Goal: Task Accomplishment & Management: Manage account settings

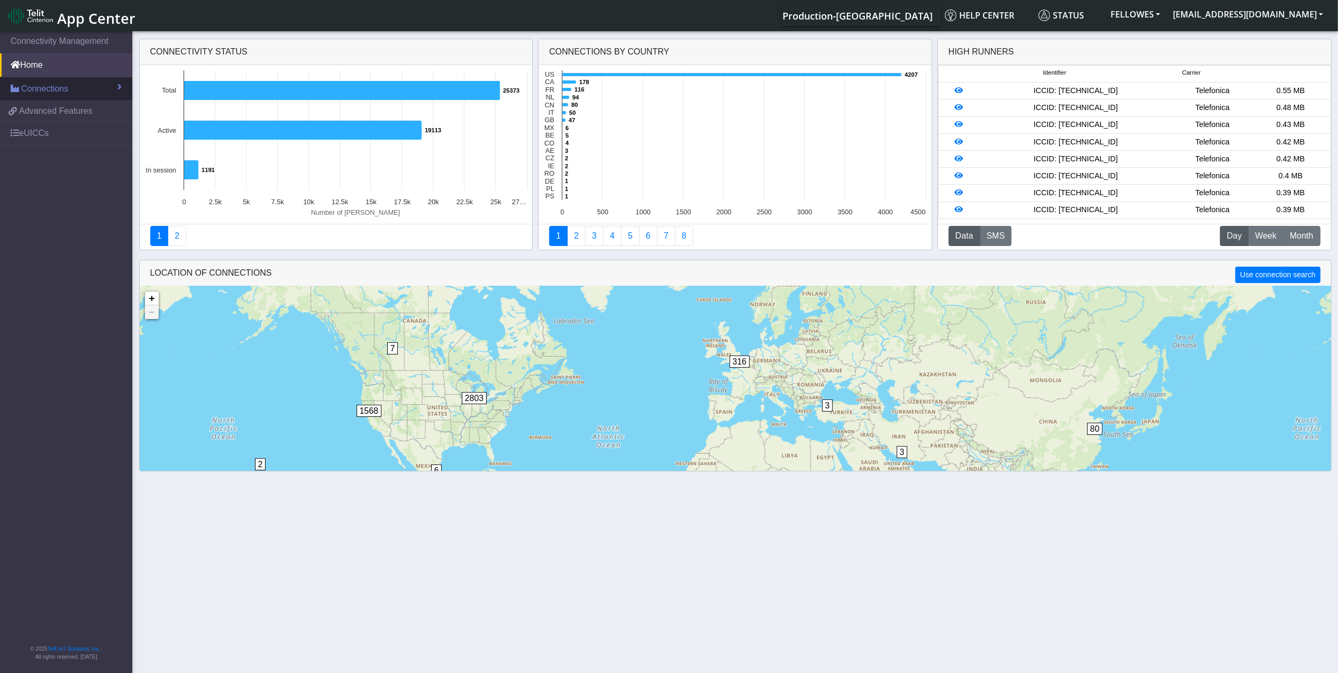
click at [81, 87] on link "Connections" at bounding box center [66, 88] width 132 height 23
click at [61, 108] on link "List" at bounding box center [66, 112] width 132 height 22
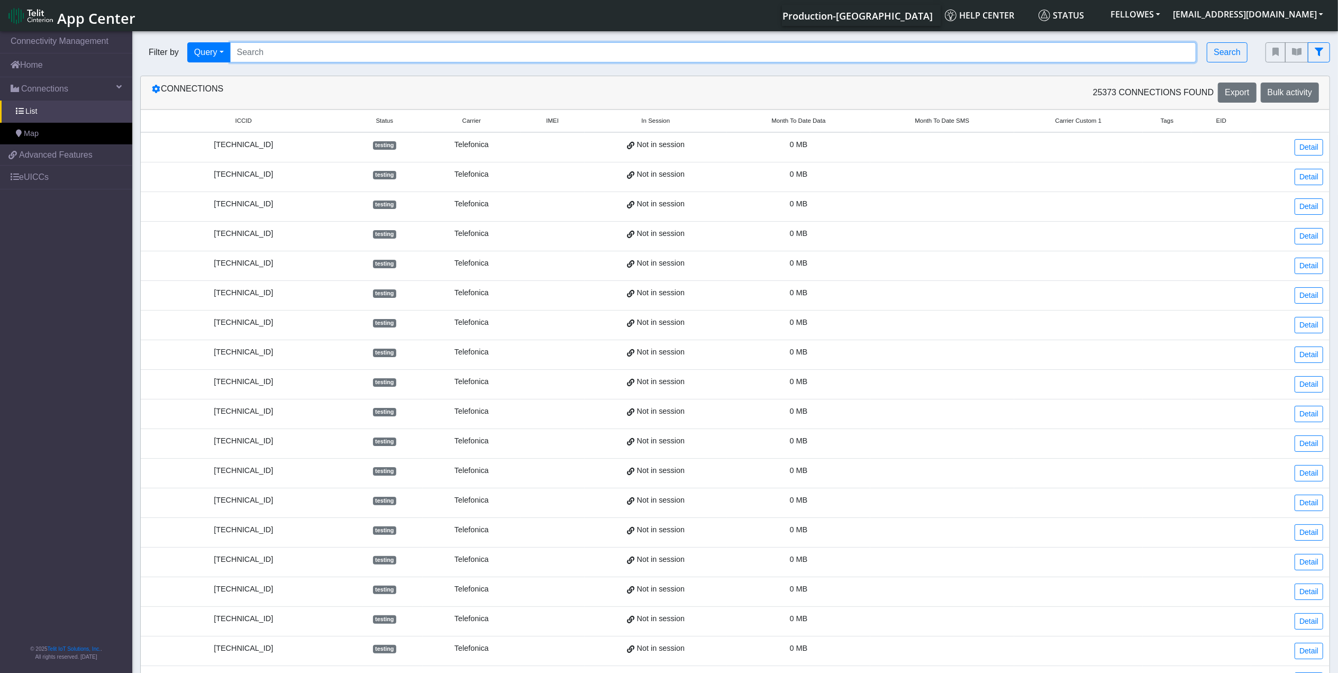
click at [309, 47] on input "Search..." at bounding box center [713, 52] width 967 height 20
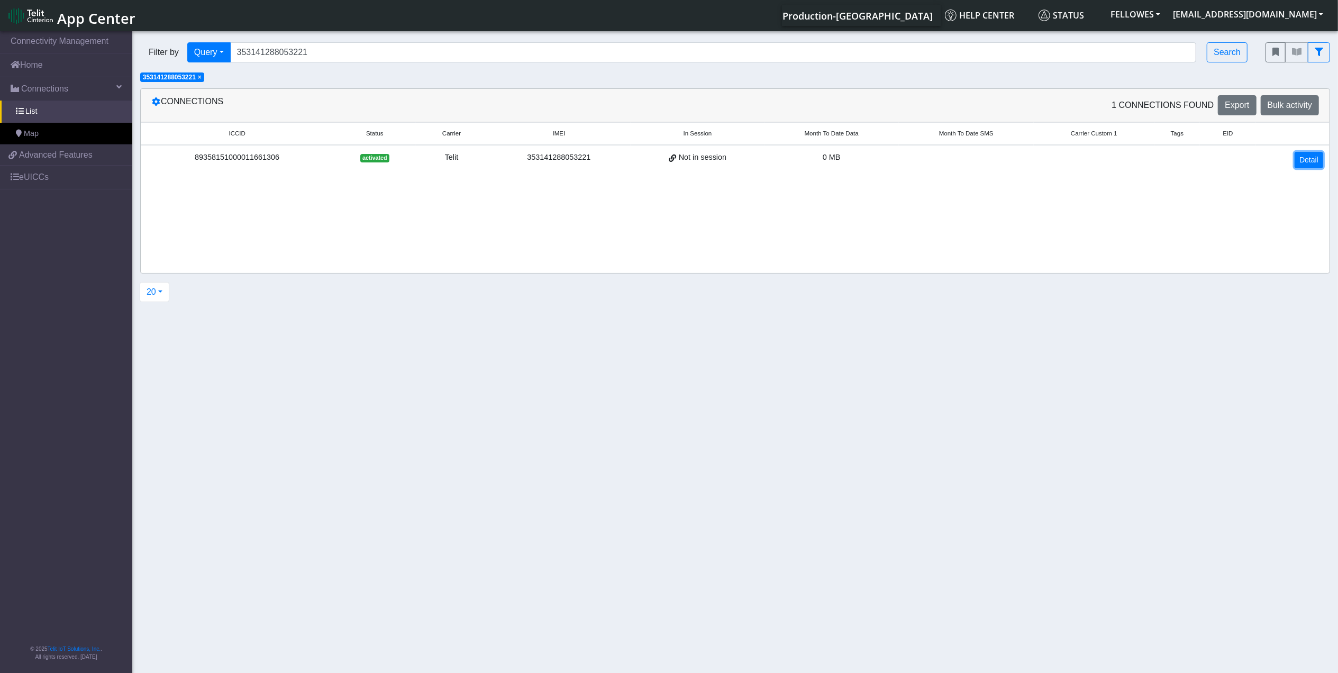
click at [1306, 161] on link "Detail" at bounding box center [1309, 160] width 29 height 16
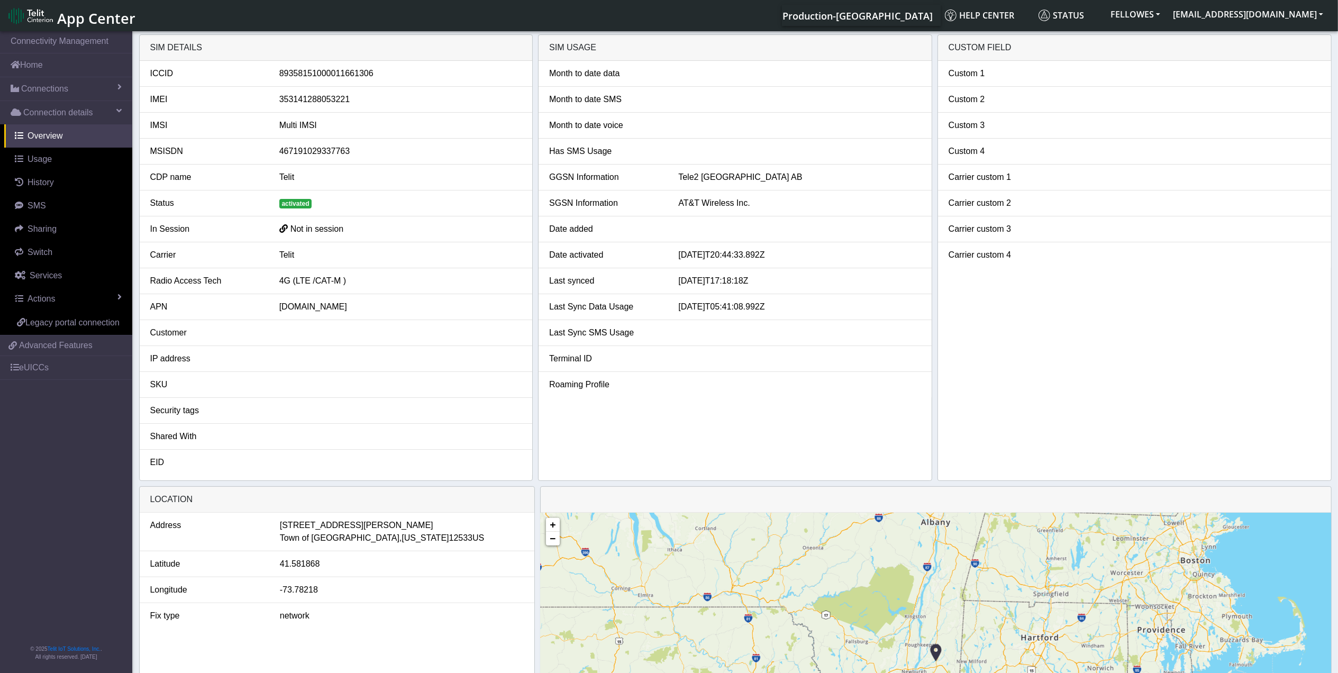
click at [366, 97] on div "353141288053221" at bounding box center [400, 99] width 258 height 13
click at [339, 98] on div "353141288053221" at bounding box center [400, 99] width 258 height 13
copy div "353141288053221"
click at [58, 89] on span "Connections" at bounding box center [44, 89] width 47 height 13
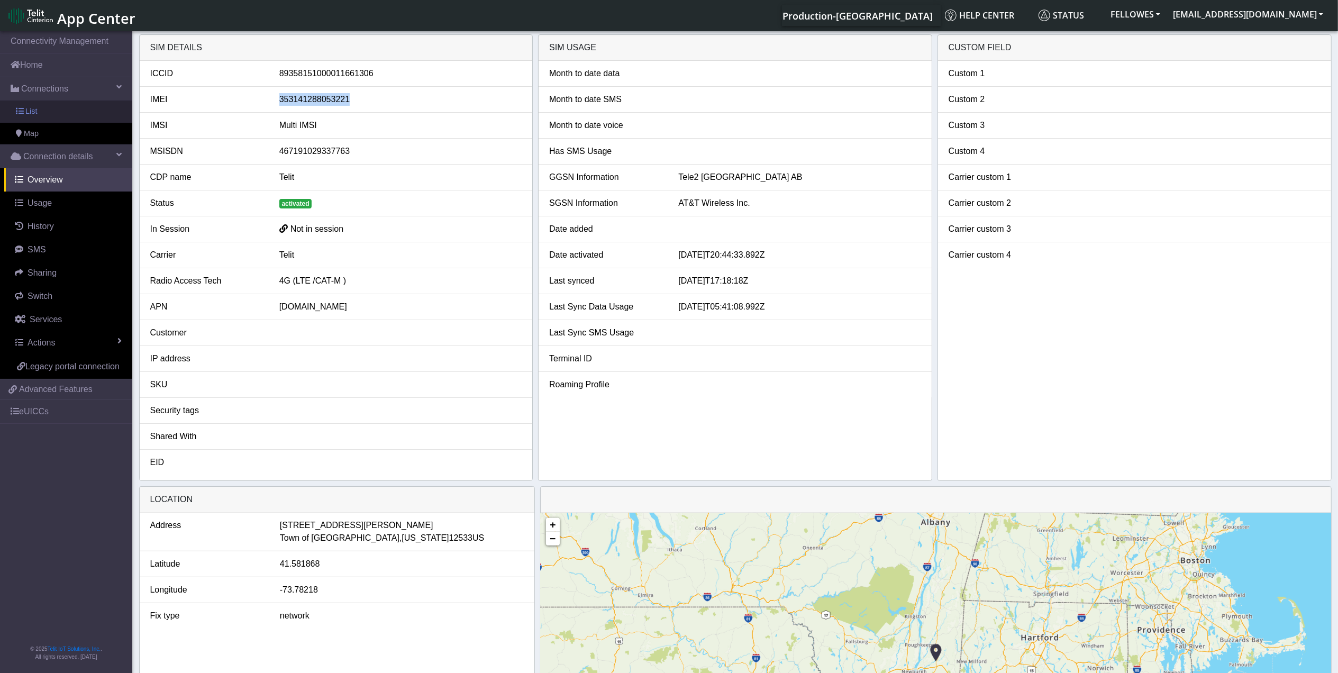
click at [62, 119] on link "List" at bounding box center [66, 112] width 132 height 22
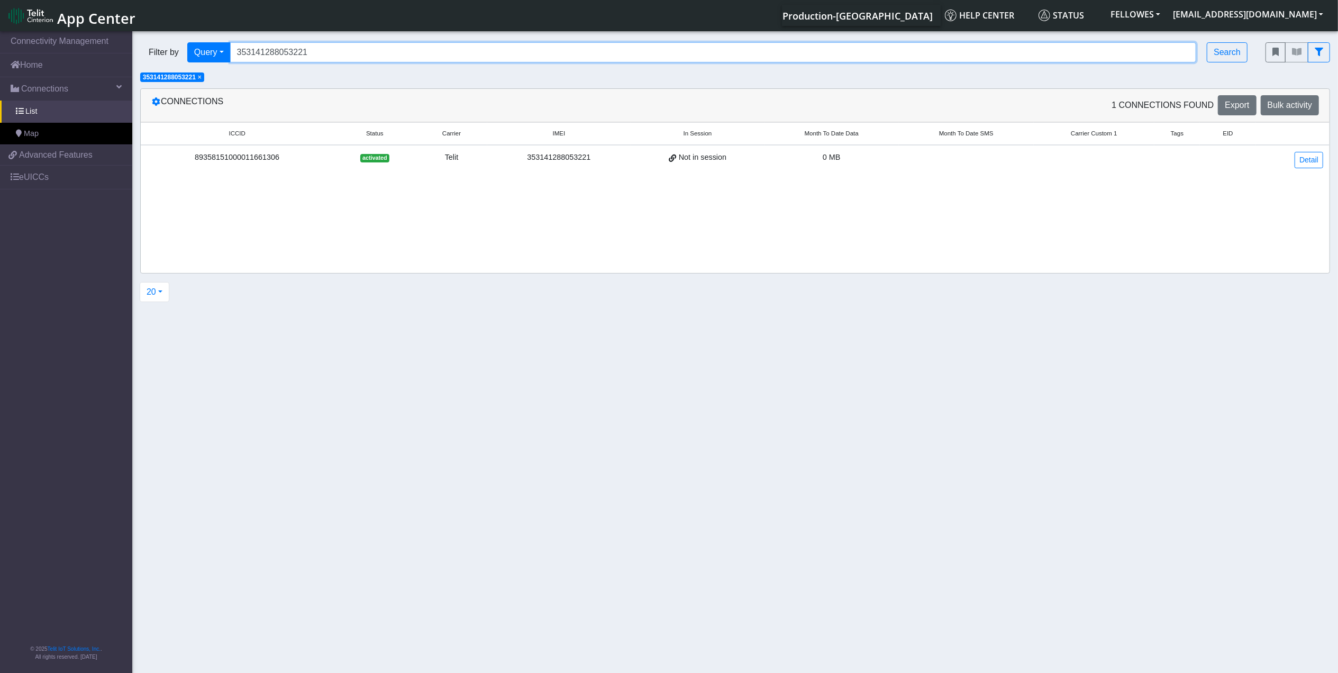
click at [344, 53] on input "353141288053221" at bounding box center [713, 52] width 967 height 20
paste input "0794467"
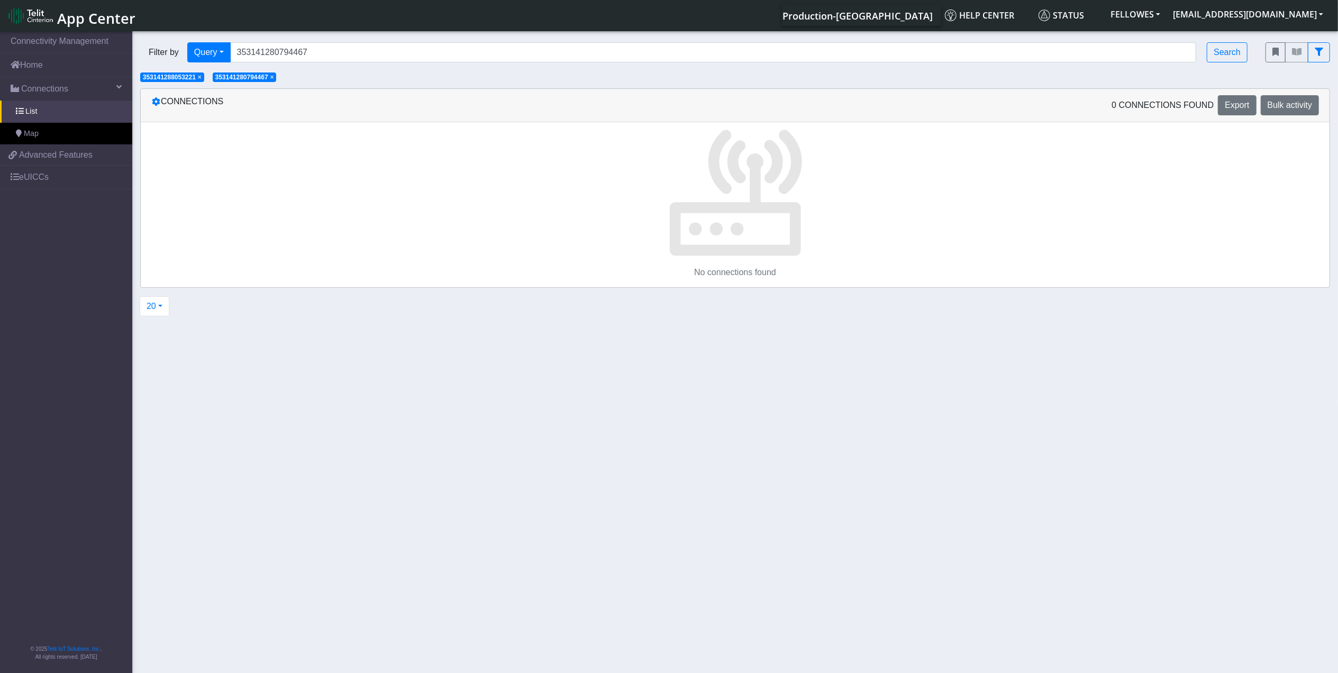
click at [200, 78] on span "×" at bounding box center [200, 77] width 4 height 7
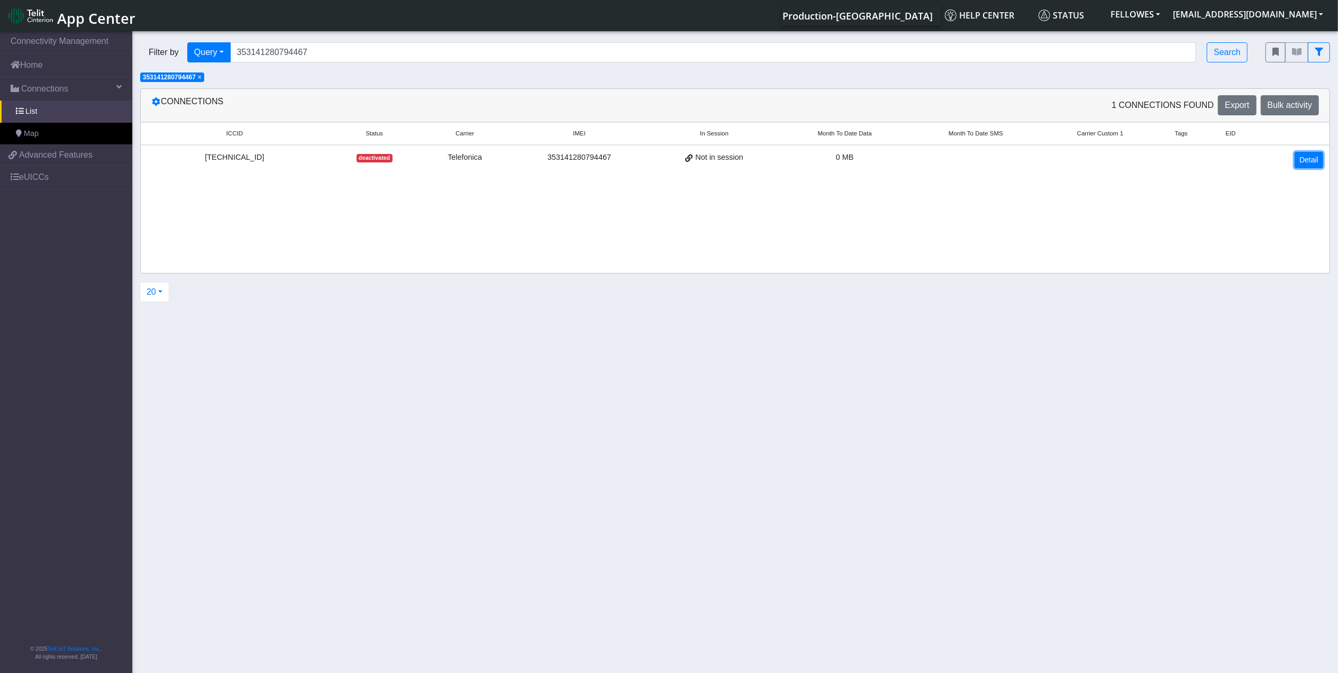
click at [1315, 159] on link "Detail" at bounding box center [1309, 160] width 29 height 16
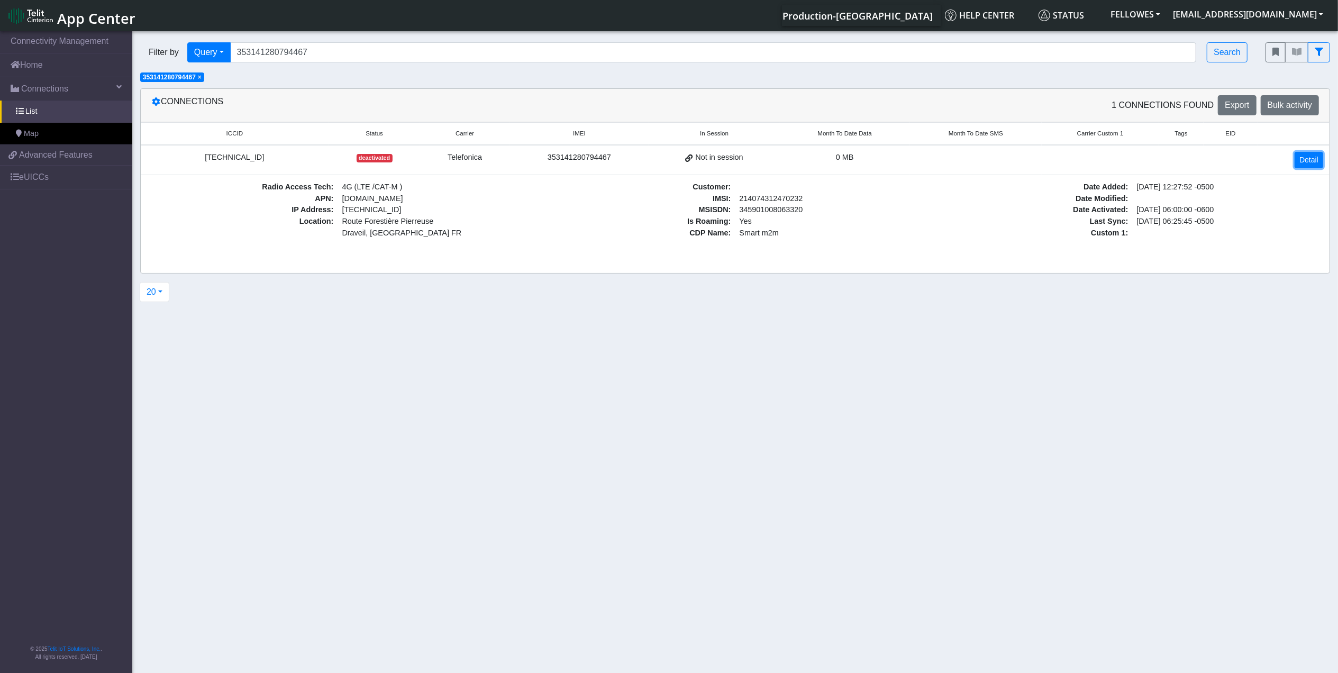
click at [1313, 159] on link "Detail" at bounding box center [1309, 160] width 29 height 16
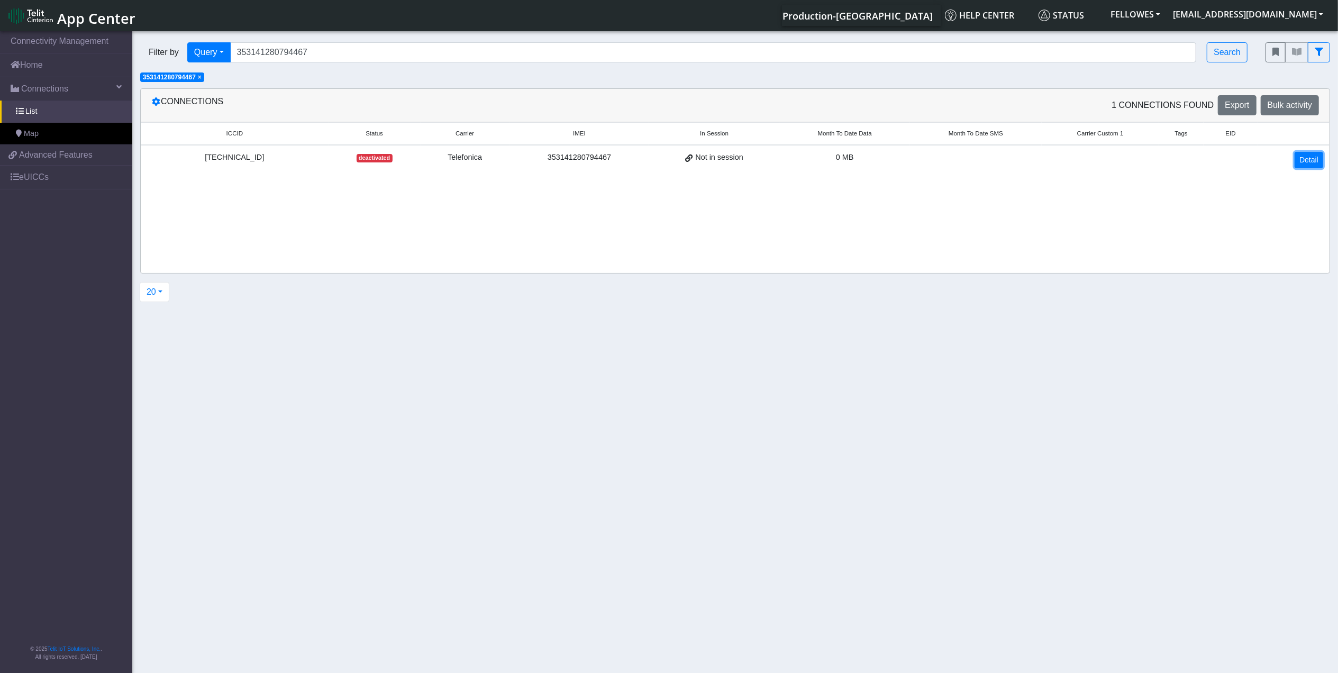
click at [1313, 159] on link "Detail" at bounding box center [1309, 160] width 29 height 16
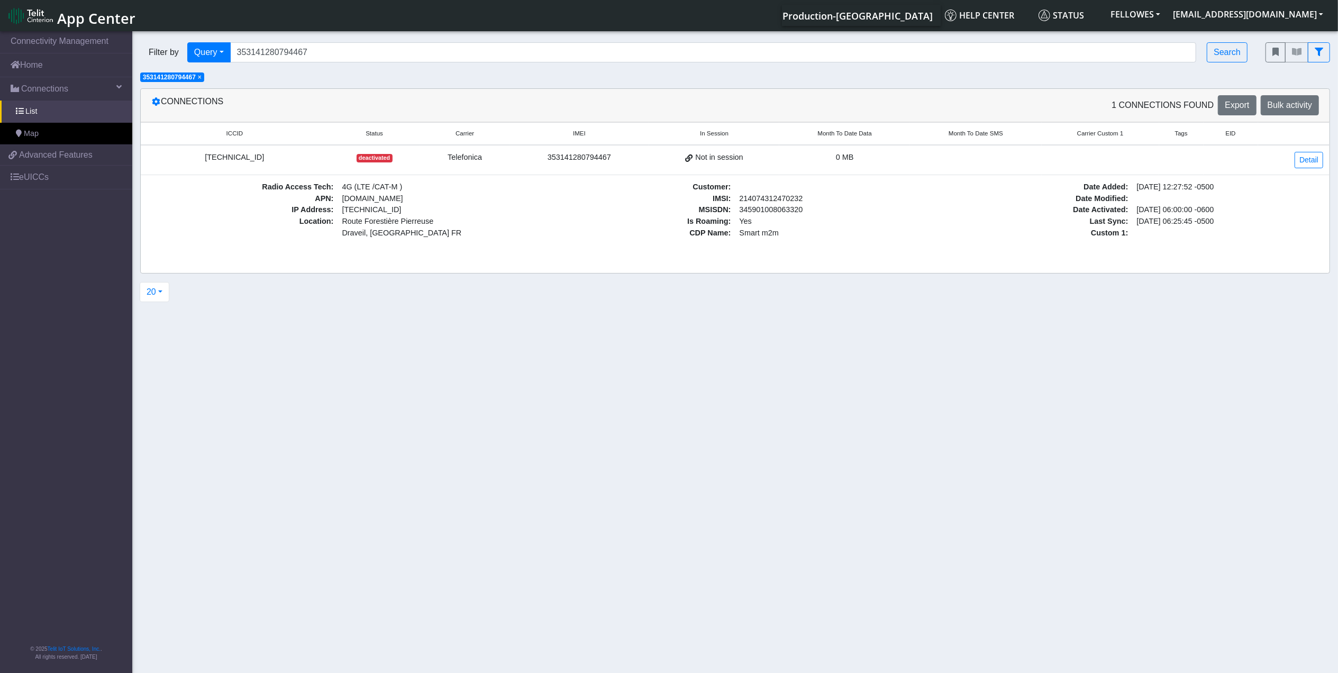
click at [235, 158] on div "[TECHNICAL_ID]" at bounding box center [234, 158] width 175 height 12
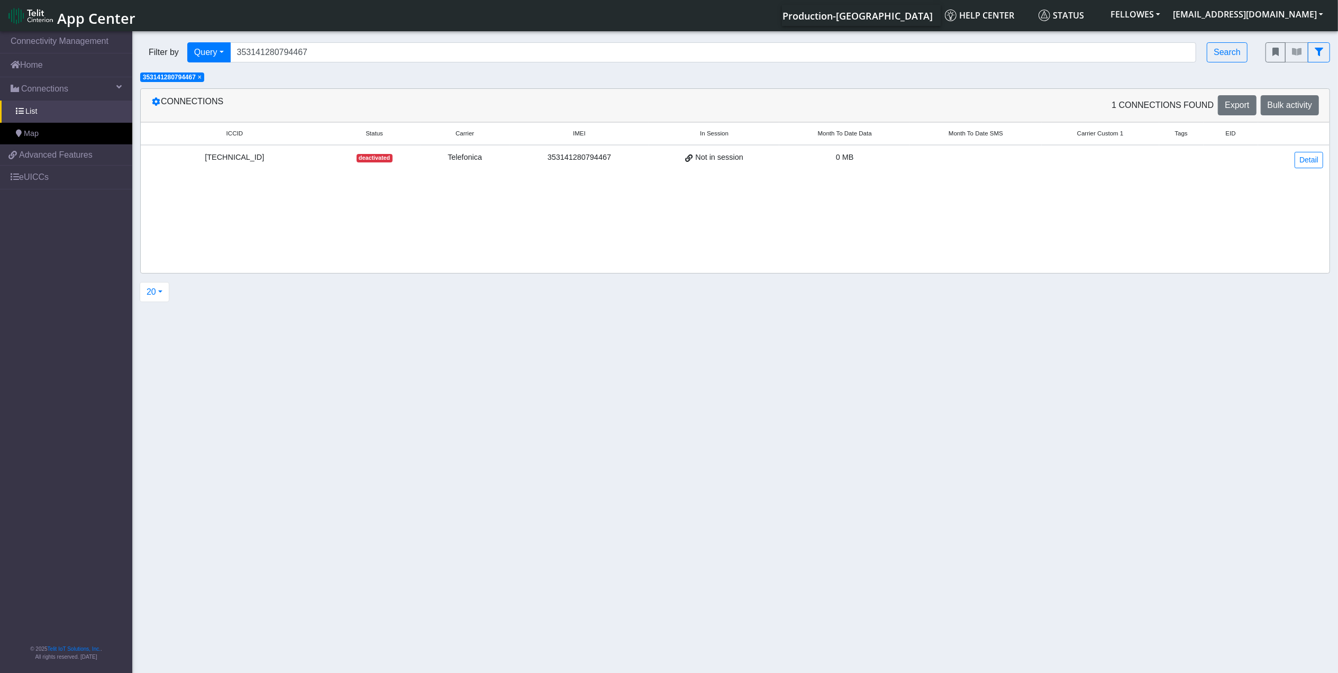
click at [235, 158] on div "[TECHNICAL_ID]" at bounding box center [234, 158] width 175 height 12
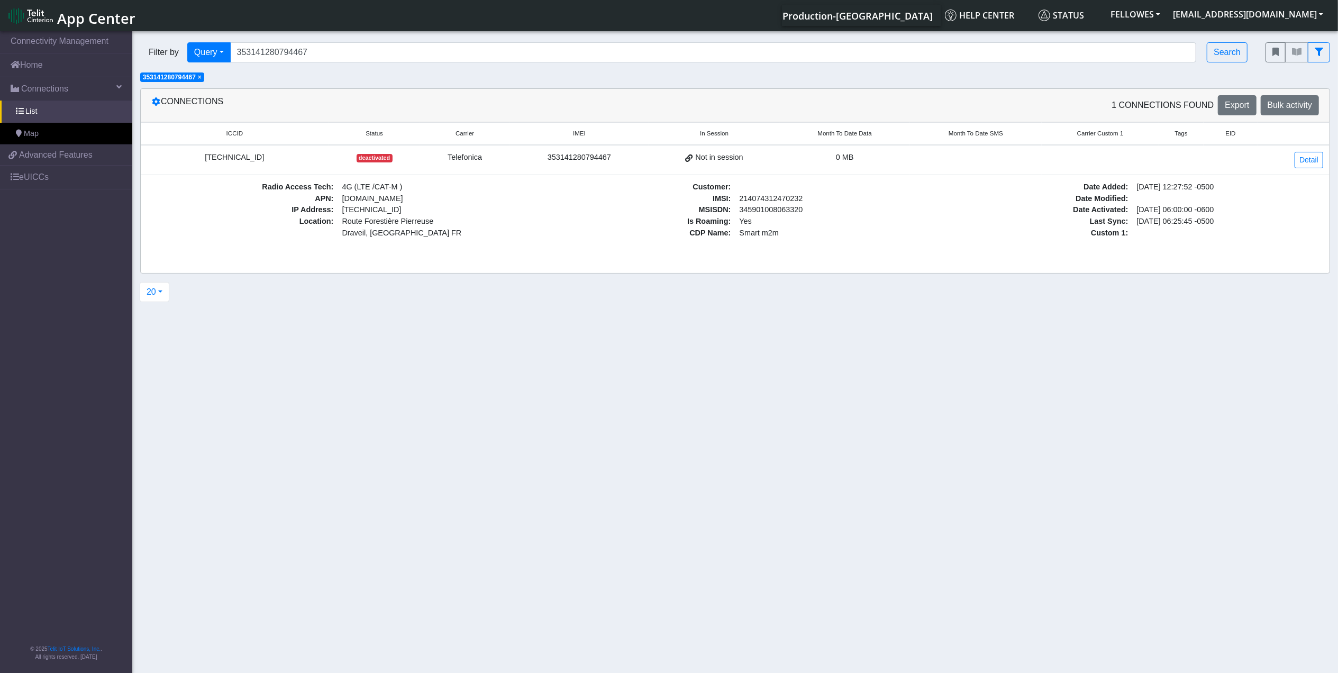
copy div "[TECHNICAL_ID]"
click at [70, 155] on span "Advanced Features" at bounding box center [56, 155] width 74 height 13
click at [362, 49] on input "353141280794467" at bounding box center [713, 52] width 967 height 20
paste input "8054443"
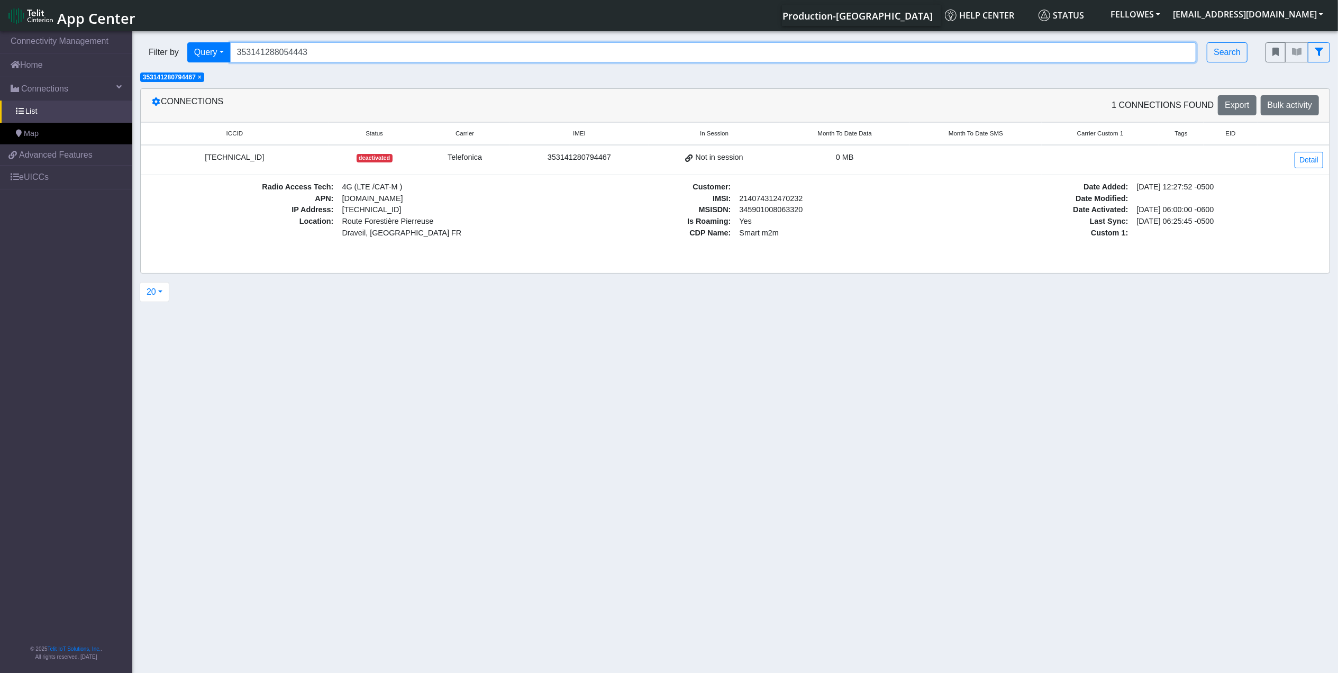
type input "353141288054443"
click at [202, 79] on span "×" at bounding box center [200, 77] width 4 height 7
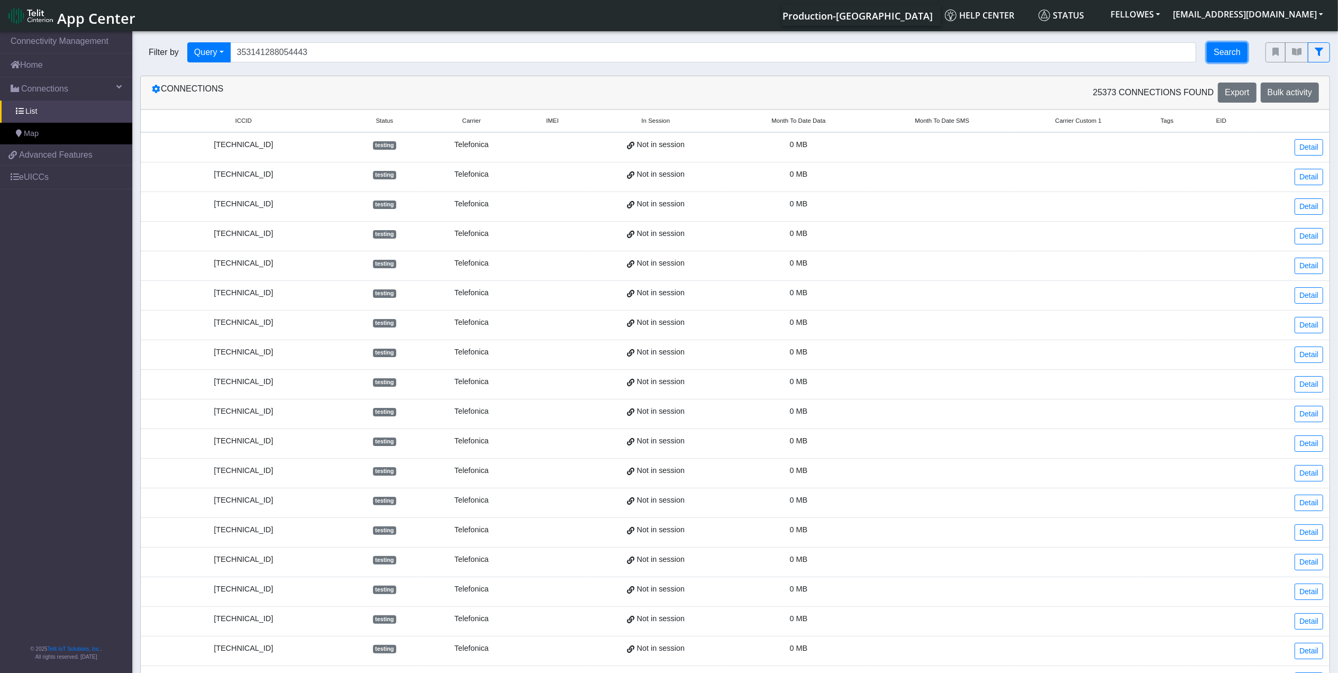
click at [1231, 52] on button "Search" at bounding box center [1227, 52] width 41 height 20
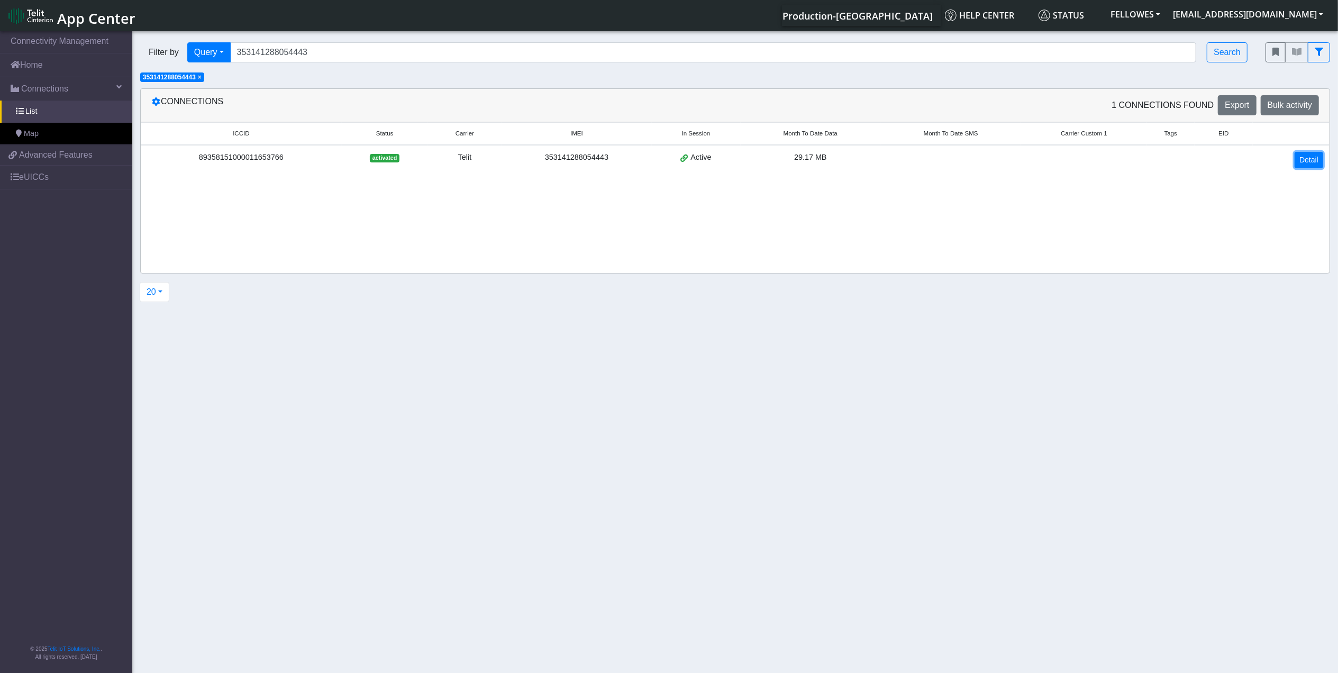
click at [1308, 157] on link "Detail" at bounding box center [1309, 160] width 29 height 16
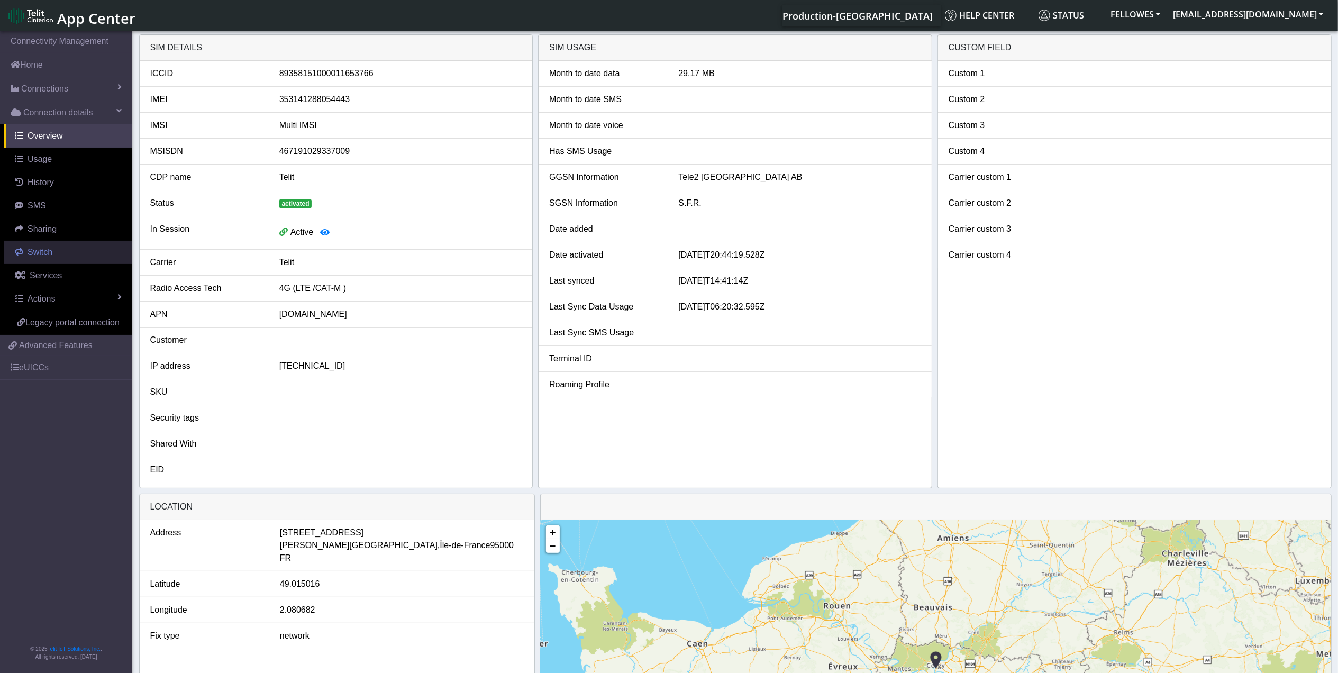
click at [50, 251] on span "Switch" at bounding box center [40, 252] width 25 height 9
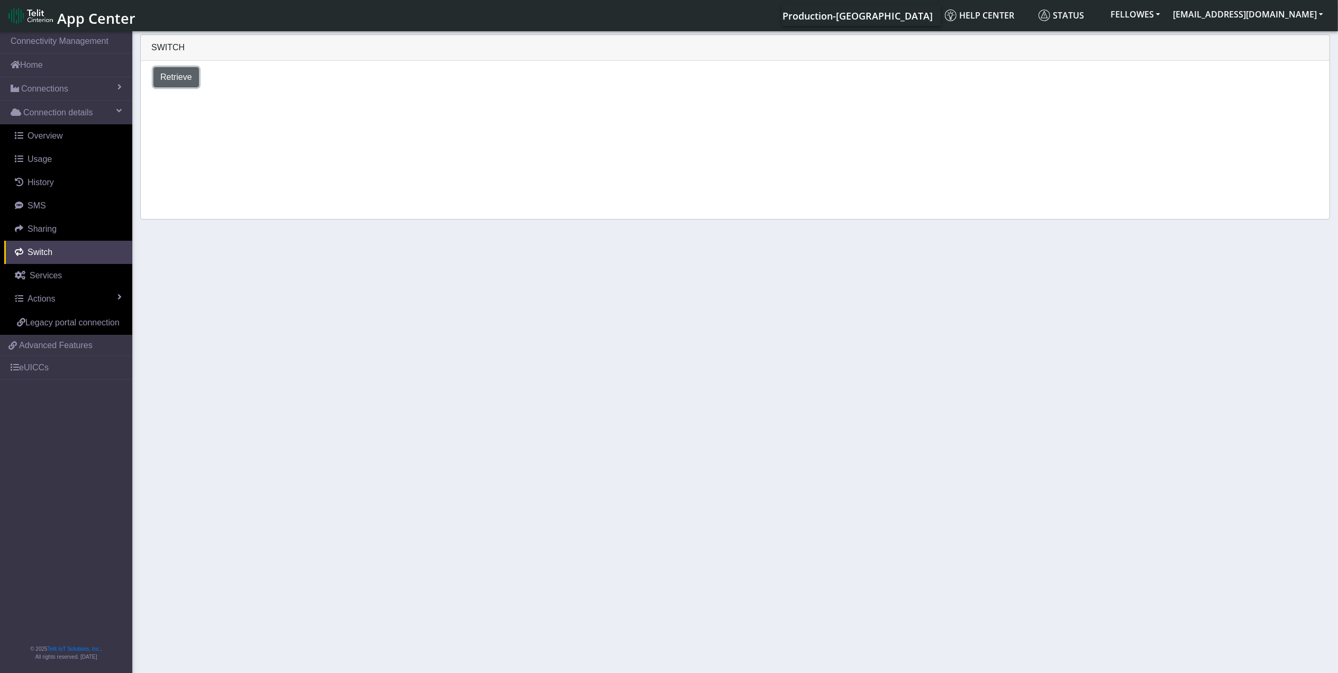
click at [183, 74] on span "Retrieve" at bounding box center [176, 76] width 32 height 9
select select "[GEOGRAPHIC_DATA]"
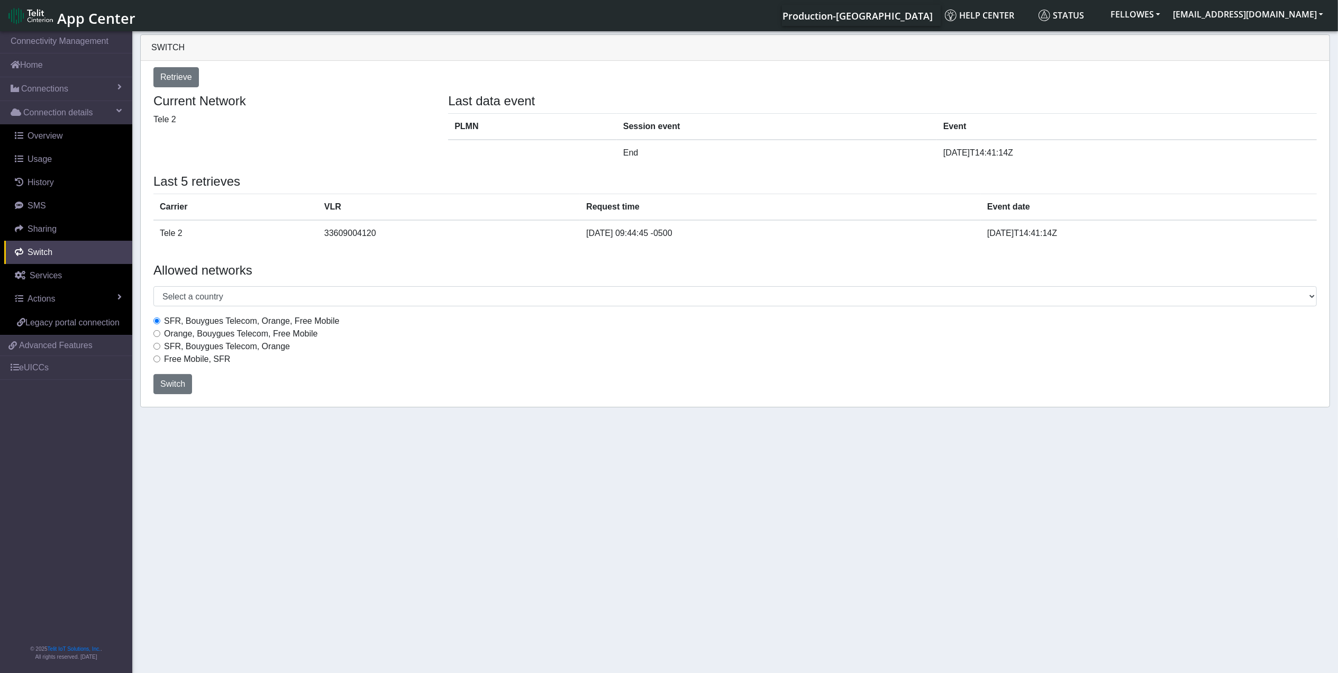
click at [185, 335] on label "Orange, Bouygues Telecom, Free Mobile" at bounding box center [241, 333] width 154 height 13
click at [160, 335] on input "Orange, Bouygues Telecom, Free Mobile" at bounding box center [156, 333] width 7 height 7
radio input "true"
click at [176, 393] on button "Switch" at bounding box center [172, 384] width 39 height 20
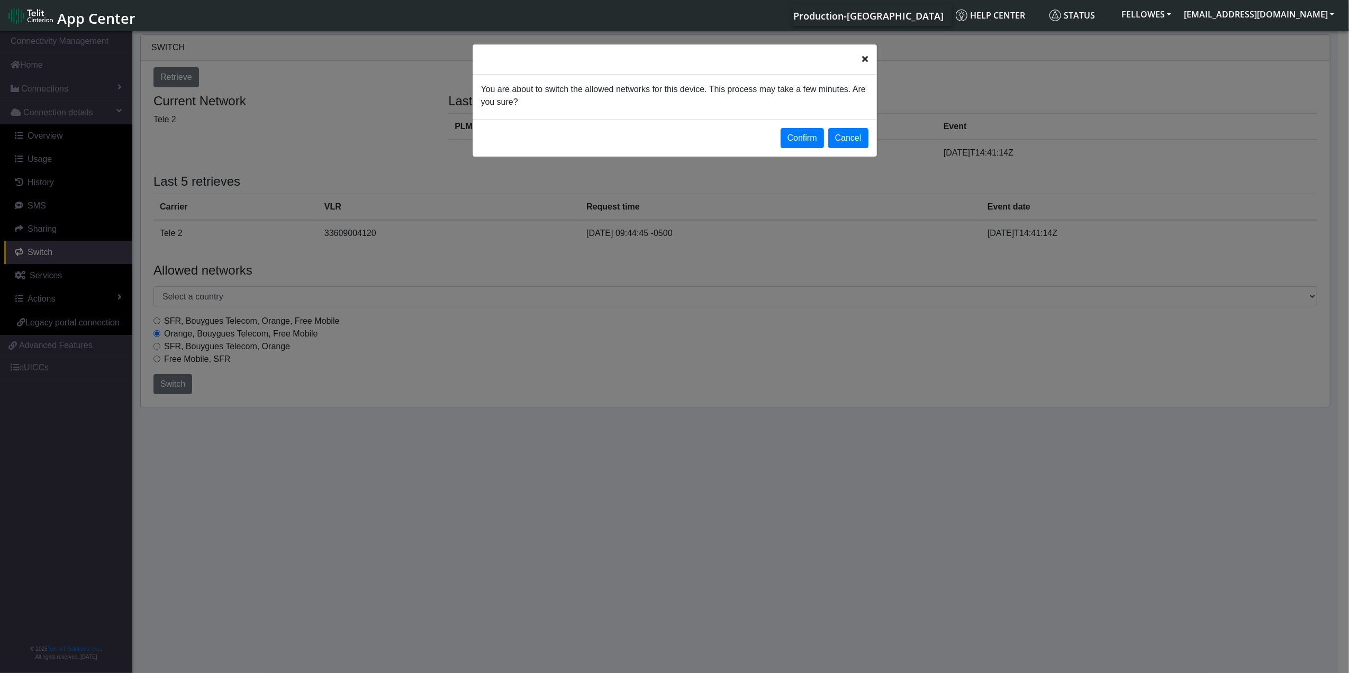
click at [811, 119] on div "You are about to switch the allowed networks for this device. This process may …" at bounding box center [674, 97] width 404 height 44
click at [805, 132] on button "Confirm" at bounding box center [801, 138] width 43 height 20
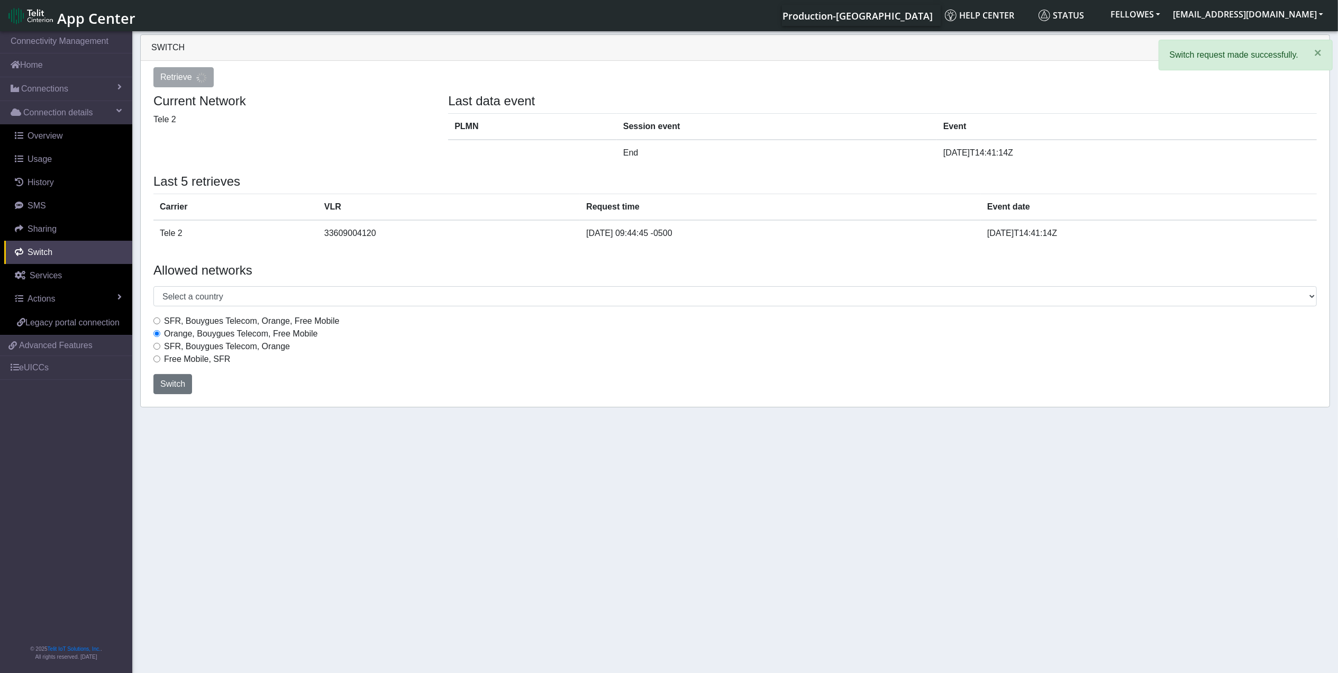
select select "[GEOGRAPHIC_DATA]"
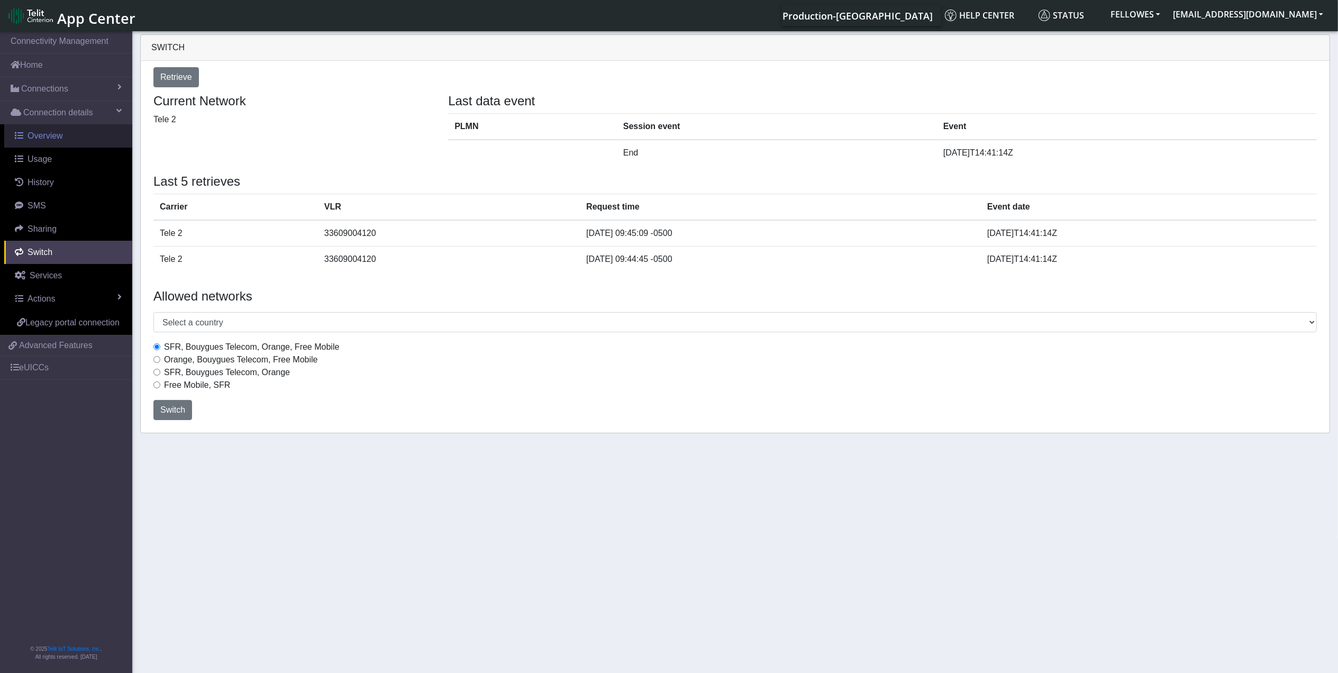
click at [39, 128] on link "Overview" at bounding box center [68, 135] width 128 height 23
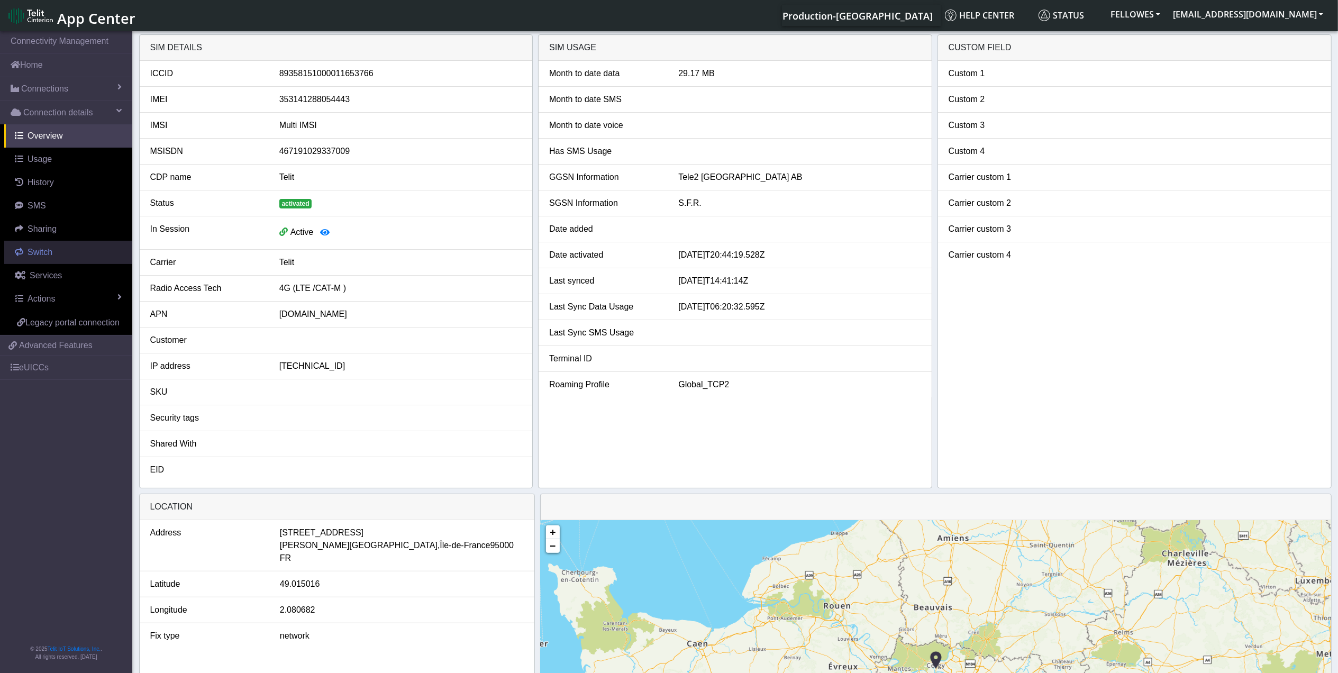
click at [47, 250] on span "Switch" at bounding box center [40, 252] width 25 height 9
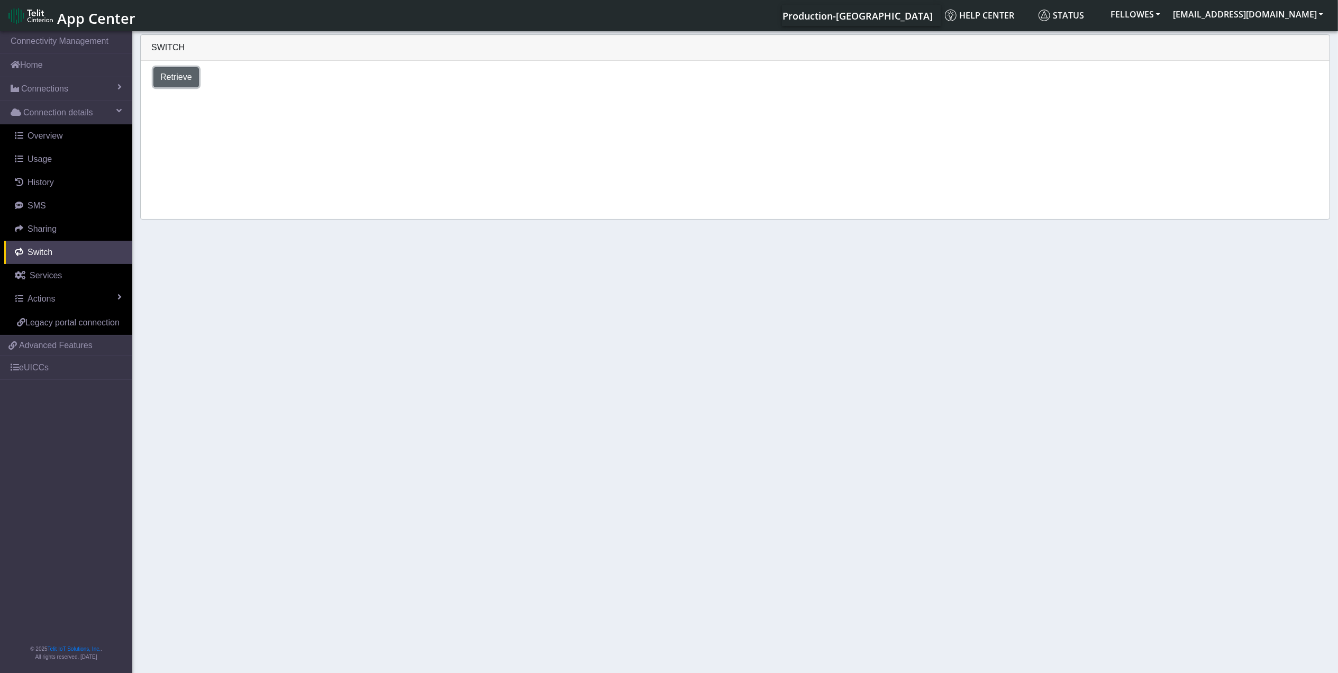
click at [183, 80] on span "Retrieve" at bounding box center [176, 76] width 32 height 9
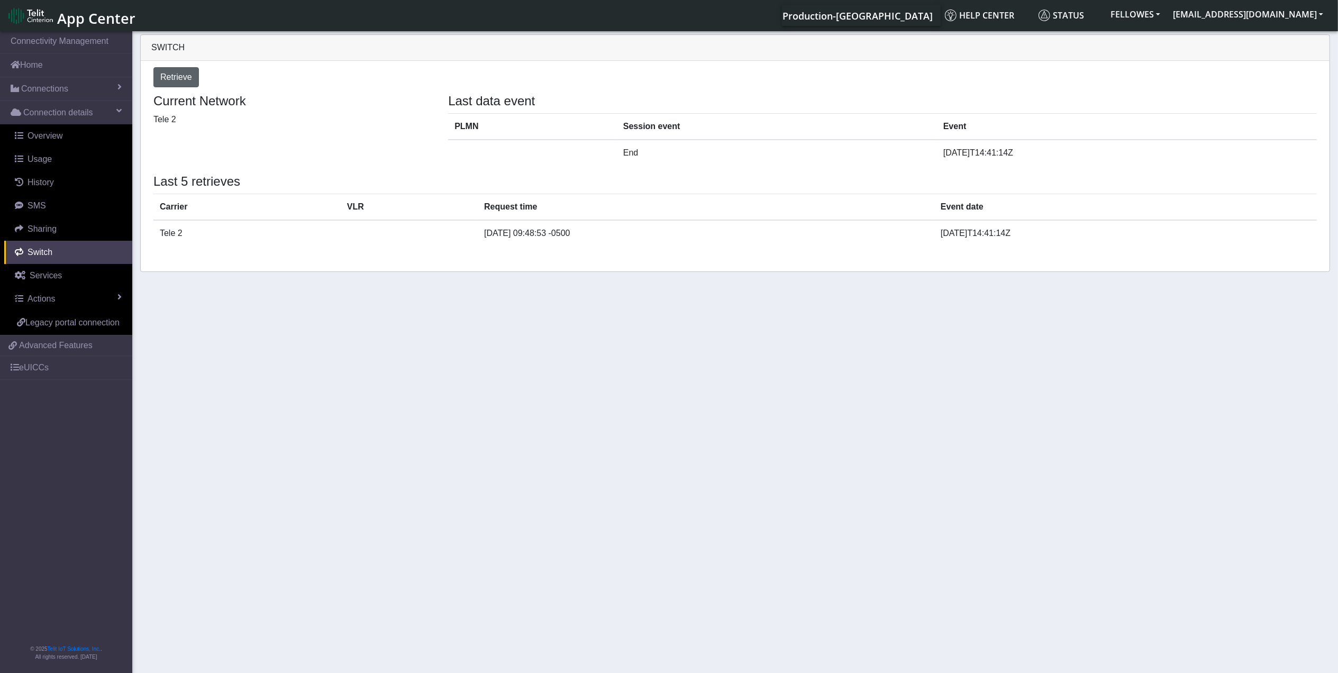
select select "[GEOGRAPHIC_DATA]"
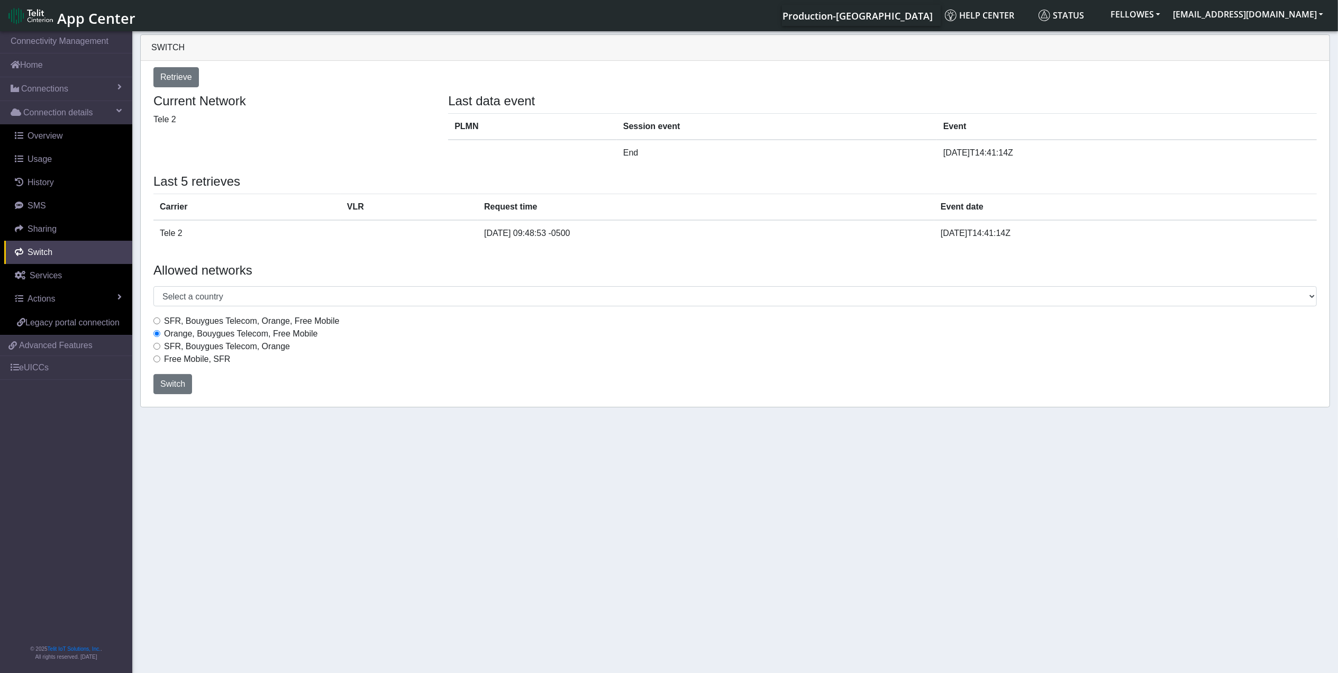
click at [199, 359] on label "Free Mobile, SFR" at bounding box center [197, 359] width 66 height 13
drag, startPoint x: 199, startPoint y: 359, endPoint x: 156, endPoint y: 356, distance: 43.5
click at [156, 356] on input "Free Mobile, SFR" at bounding box center [156, 359] width 7 height 7
radio input "true"
click at [172, 383] on span "Switch" at bounding box center [172, 383] width 25 height 9
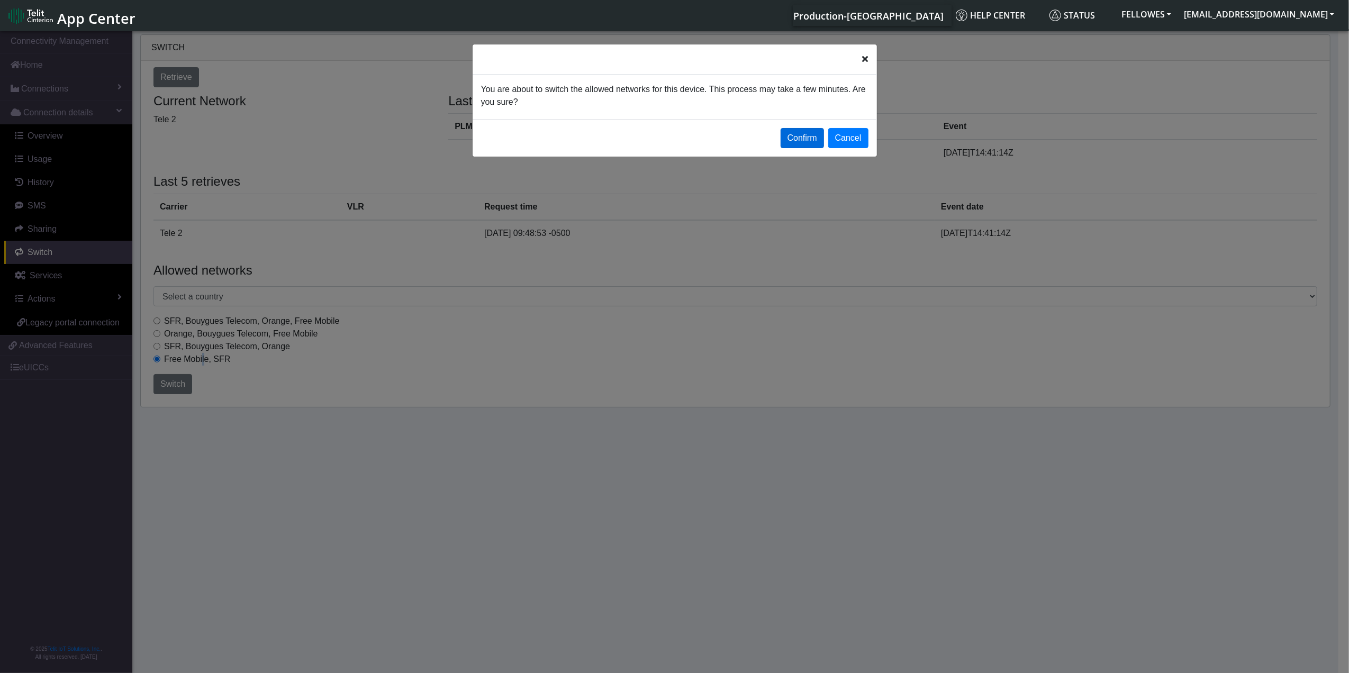
click at [796, 141] on button "Confirm" at bounding box center [801, 138] width 43 height 20
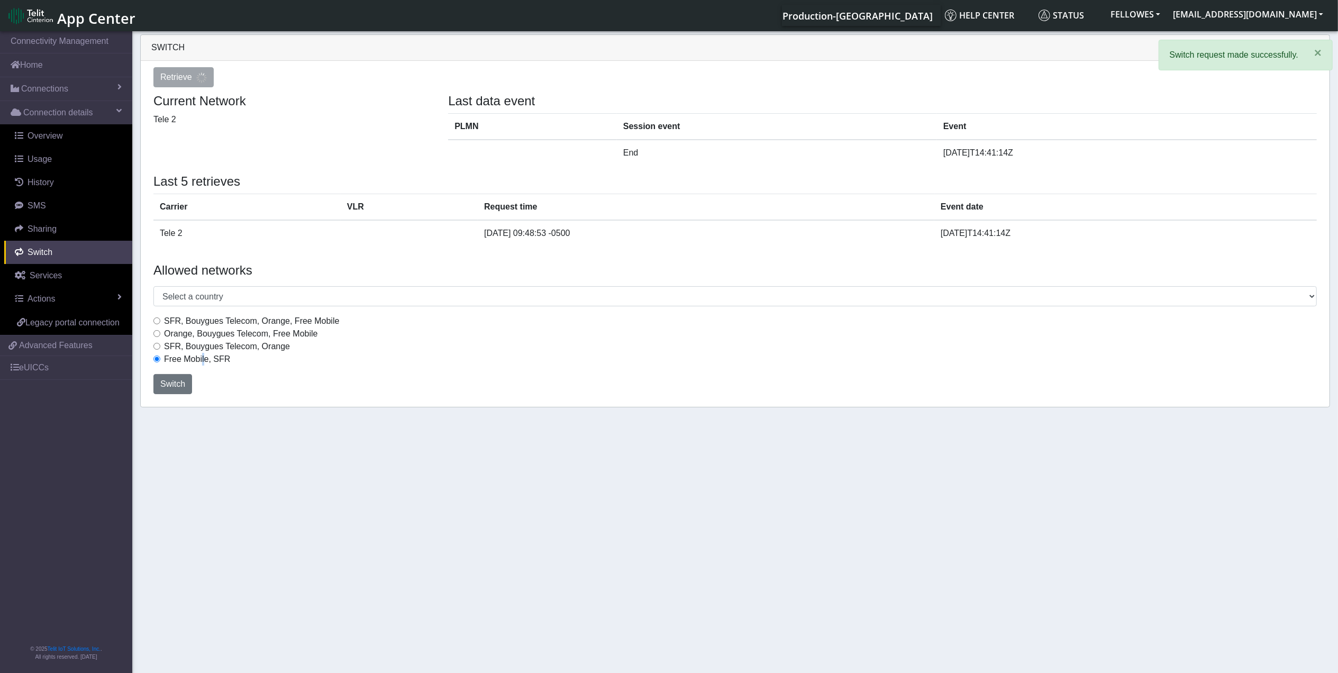
select select "[GEOGRAPHIC_DATA]"
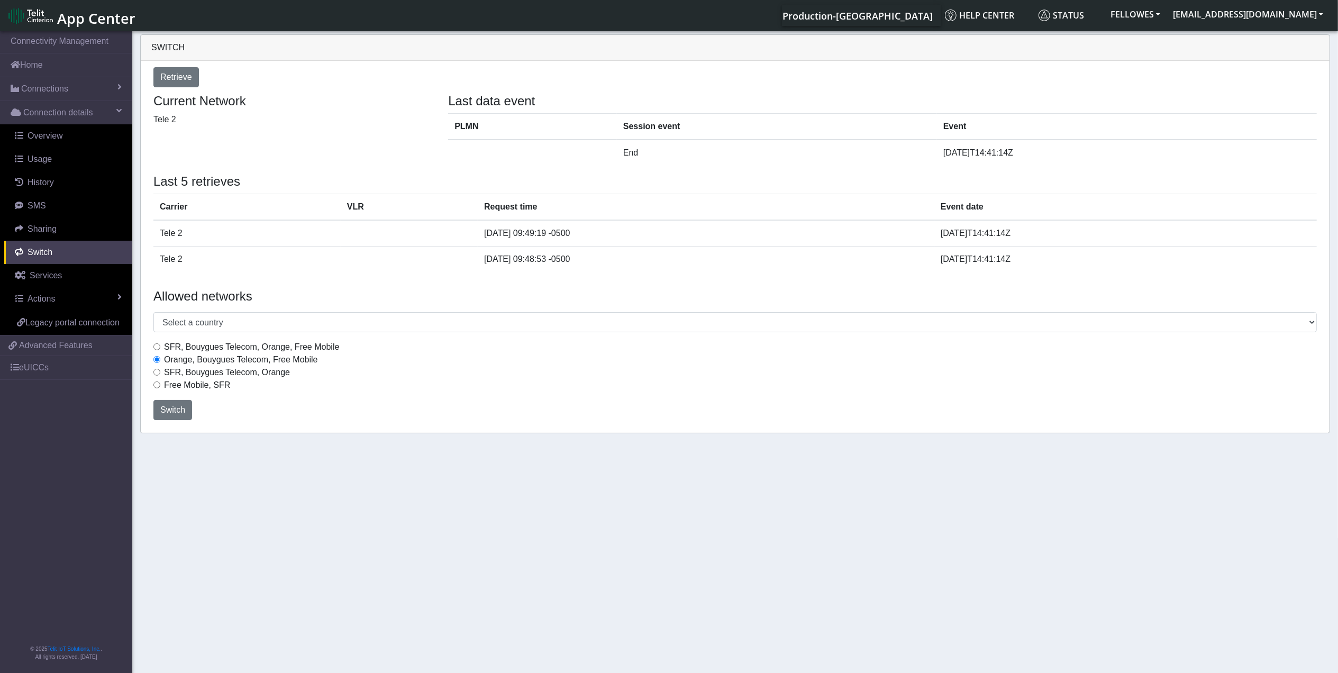
click at [156, 345] on input "SFR, Bouygues Telecom, Orange, Free Mobile" at bounding box center [156, 346] width 7 height 7
radio input "true"
click at [175, 409] on span "Switch" at bounding box center [172, 409] width 25 height 9
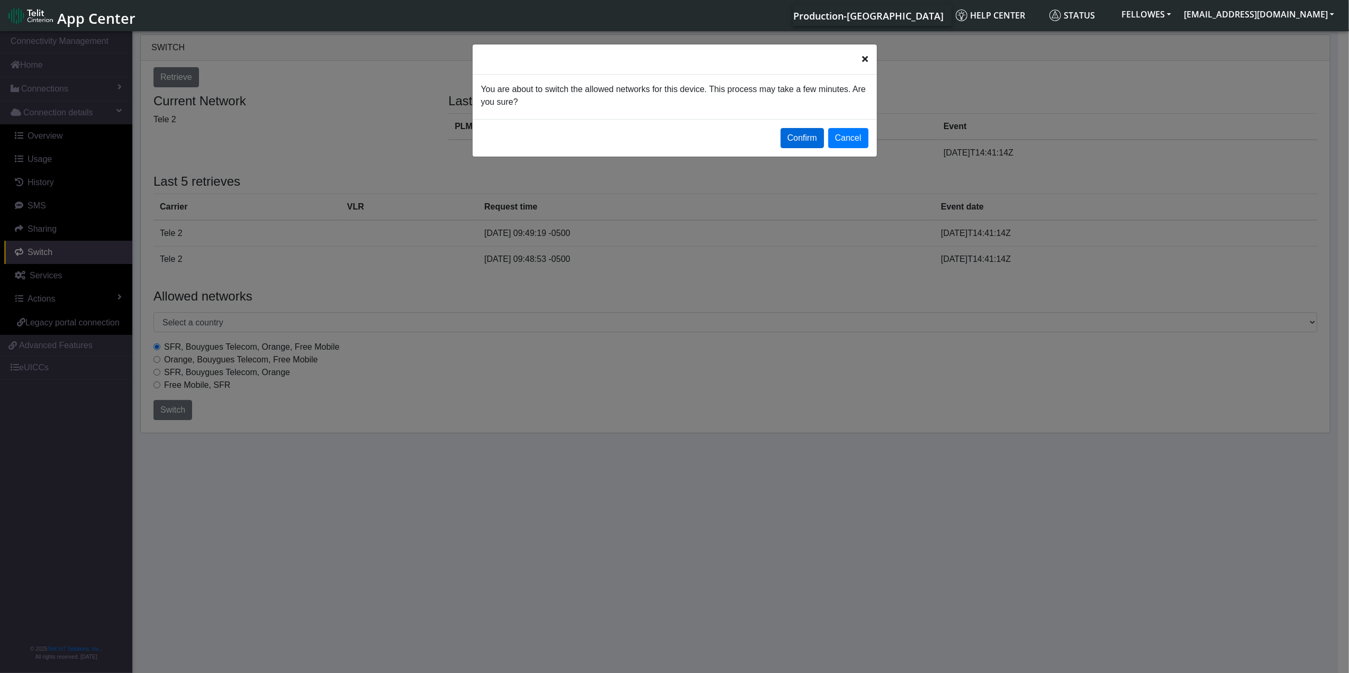
click at [815, 140] on button "Confirm" at bounding box center [801, 138] width 43 height 20
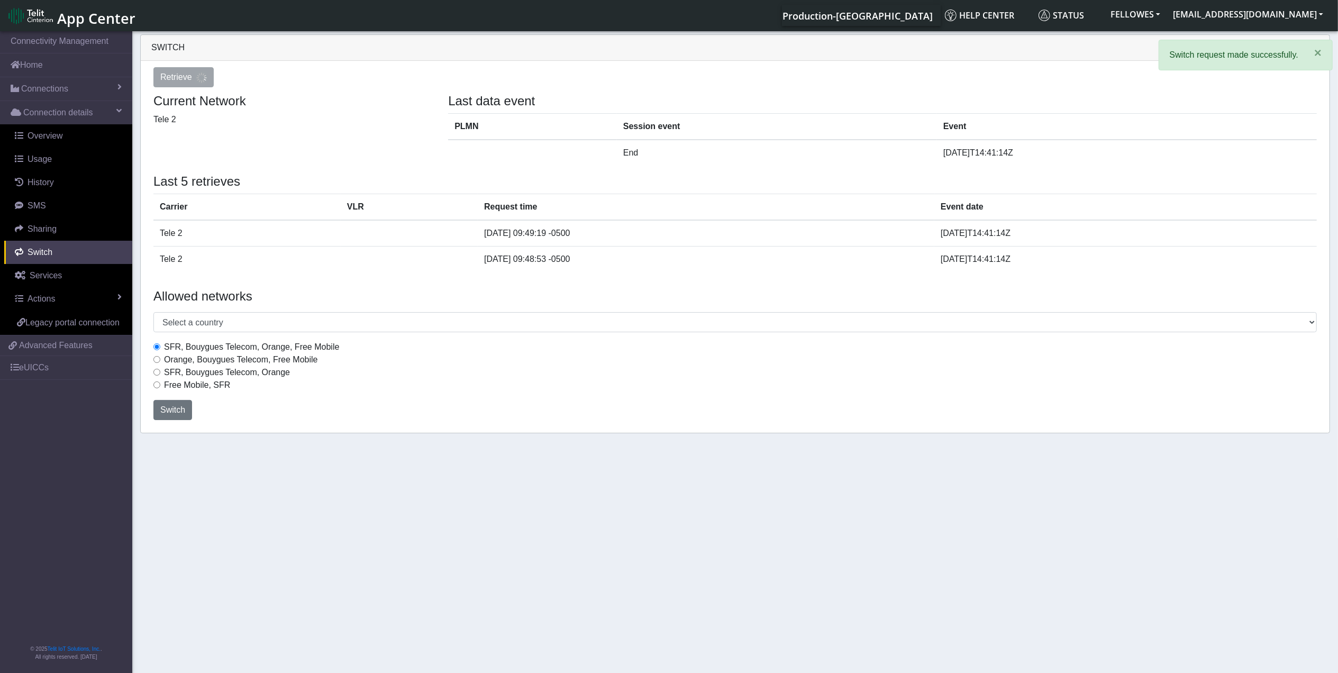
select select "[GEOGRAPHIC_DATA]"
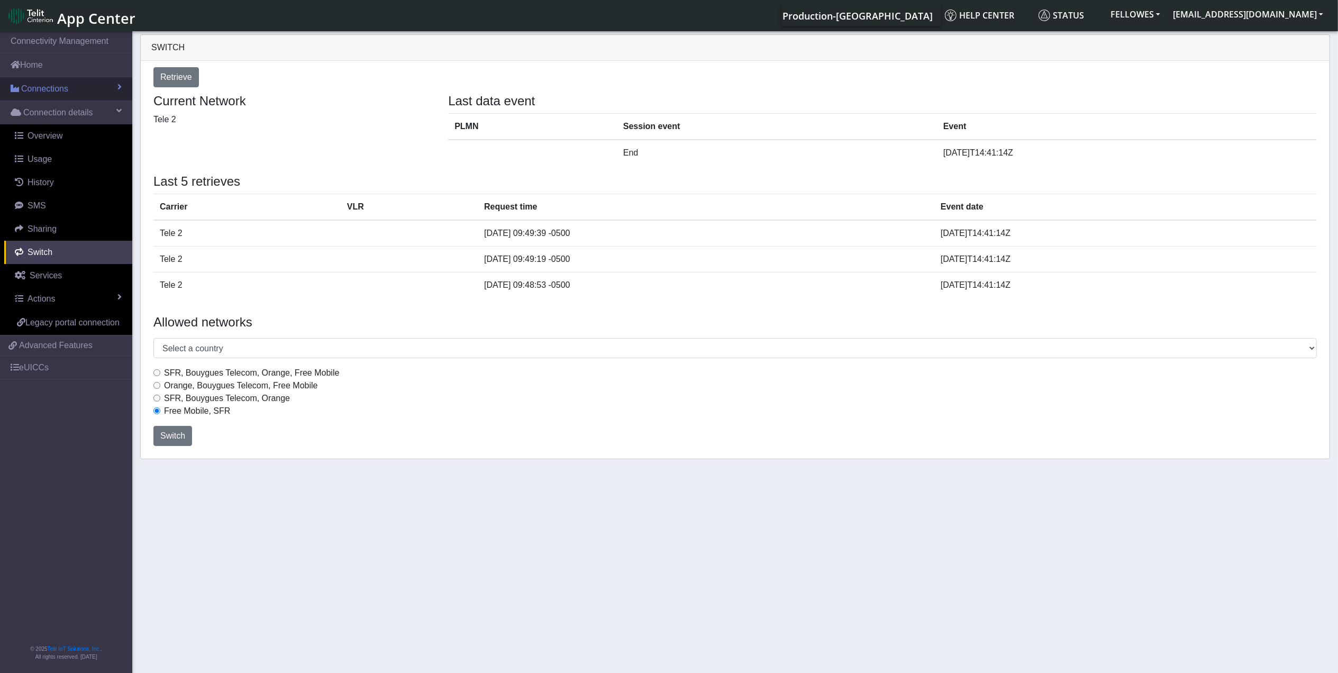
click at [63, 89] on span "Connections" at bounding box center [44, 89] width 47 height 13
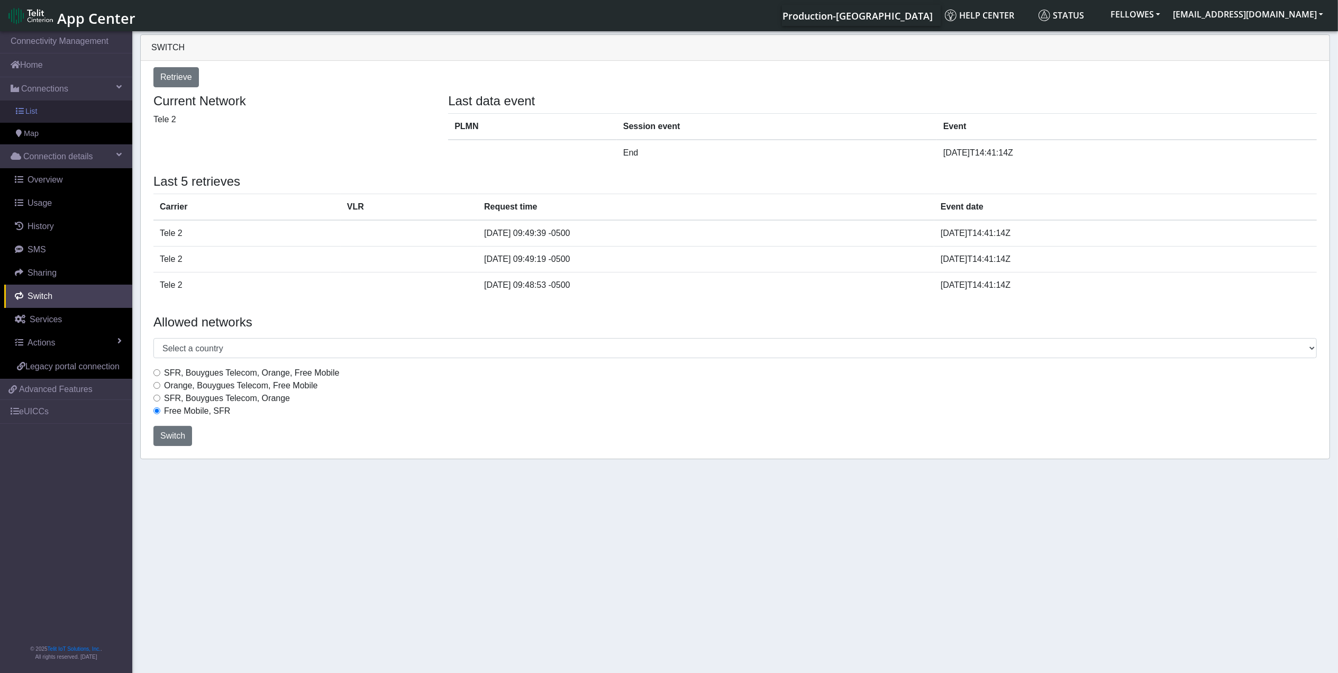
click at [79, 113] on link "List" at bounding box center [66, 112] width 132 height 22
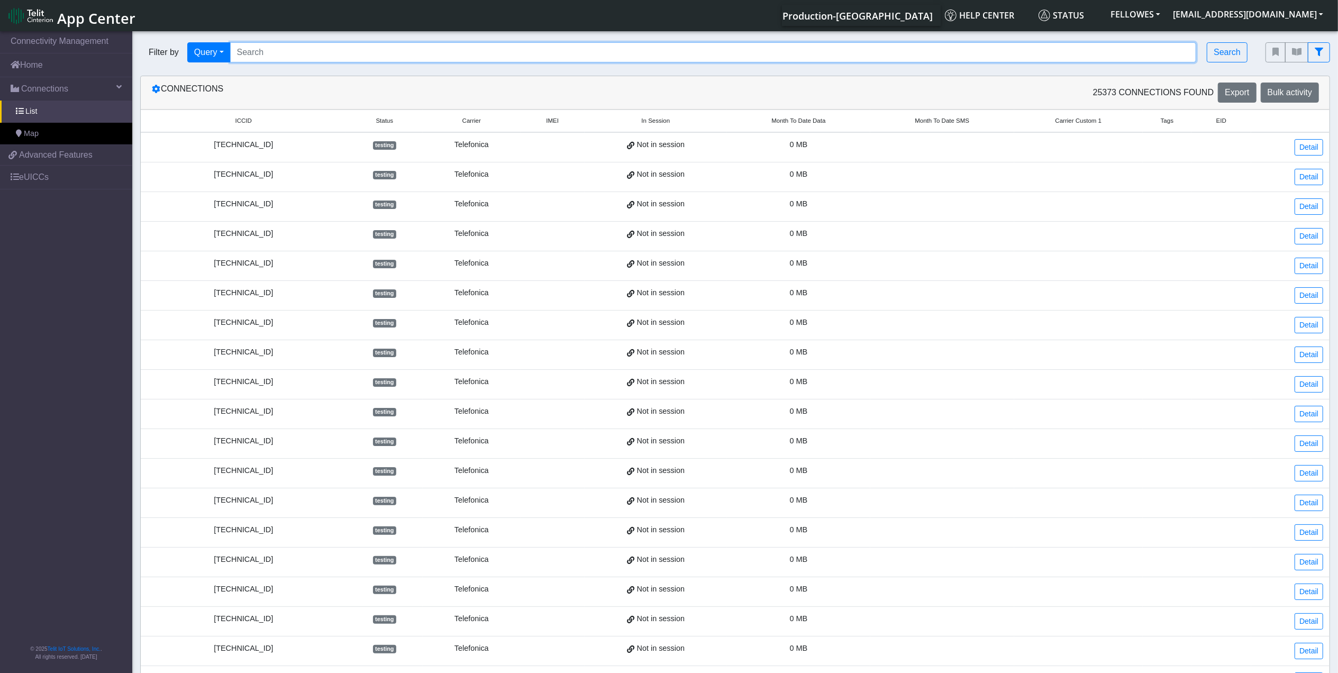
click at [347, 52] on input "Search..." at bounding box center [713, 52] width 967 height 20
paste input "353141288012367"
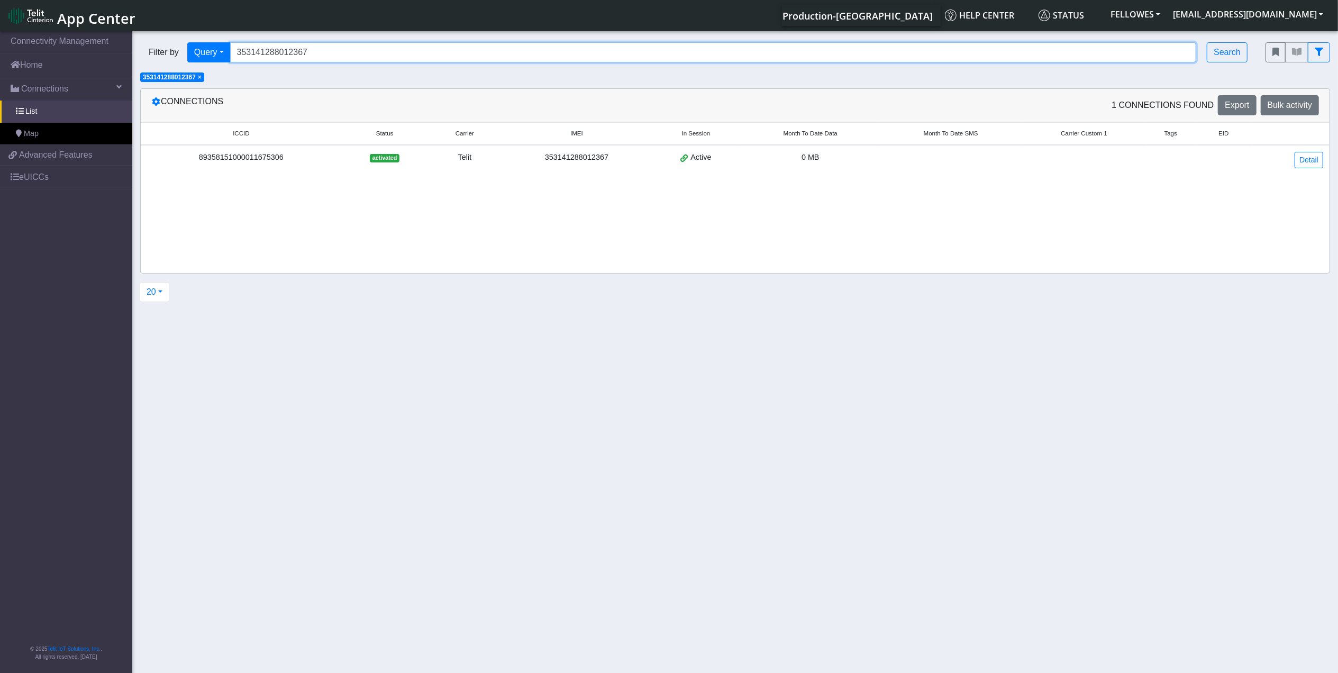
click at [314, 53] on input "353141288012367" at bounding box center [713, 52] width 967 height 20
paste input "54443"
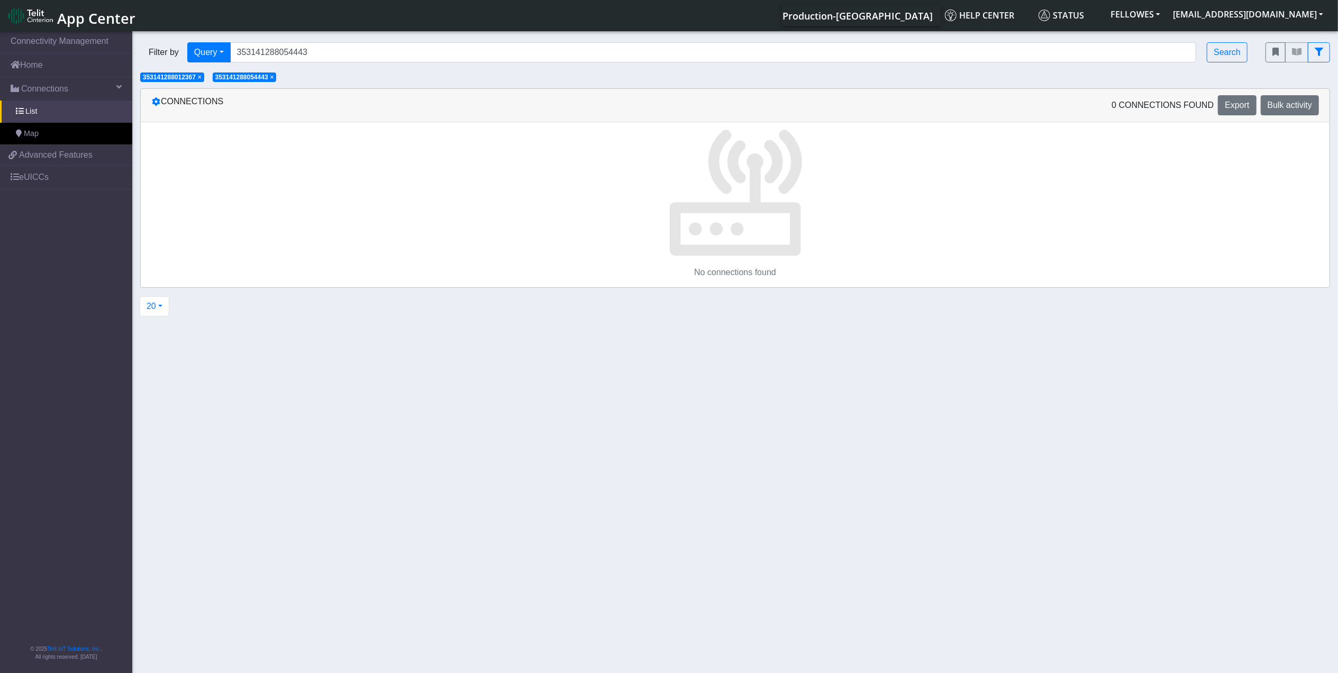
click at [199, 77] on span "×" at bounding box center [200, 77] width 4 height 7
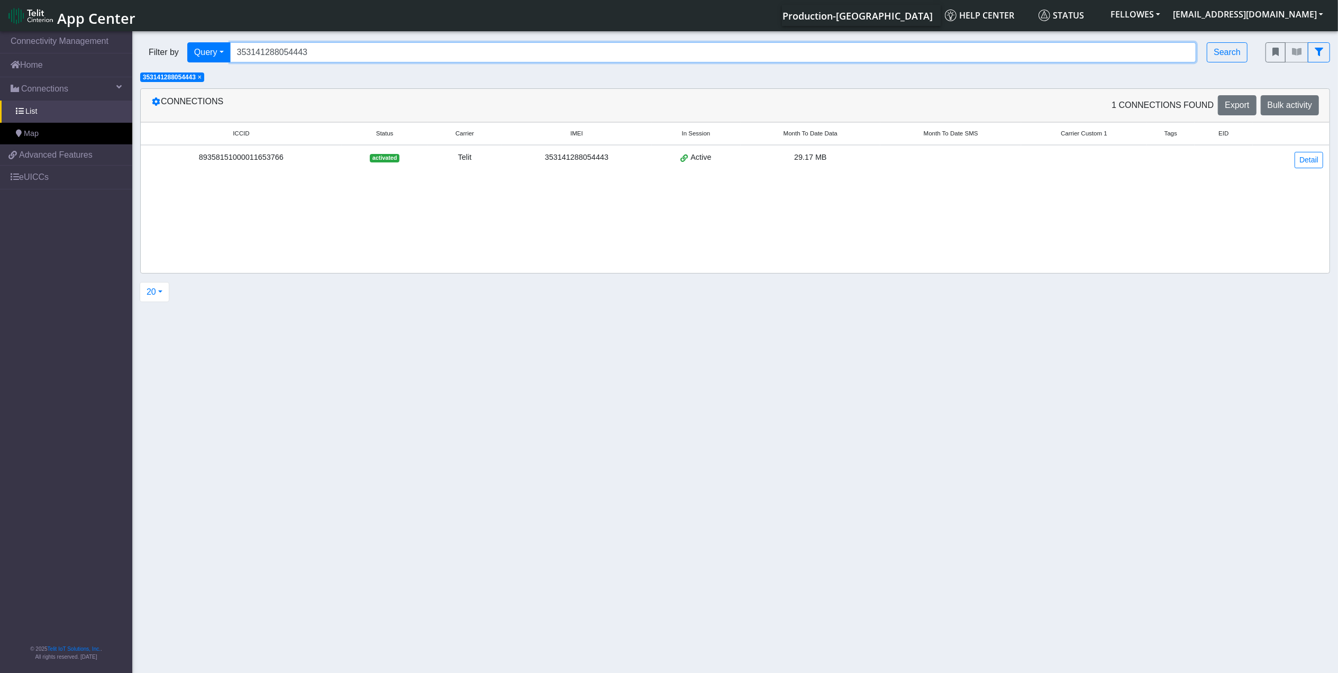
click at [379, 52] on input "353141288054443" at bounding box center [713, 52] width 967 height 20
click at [392, 43] on input "353141288054443" at bounding box center [713, 52] width 967 height 20
paste input "05049"
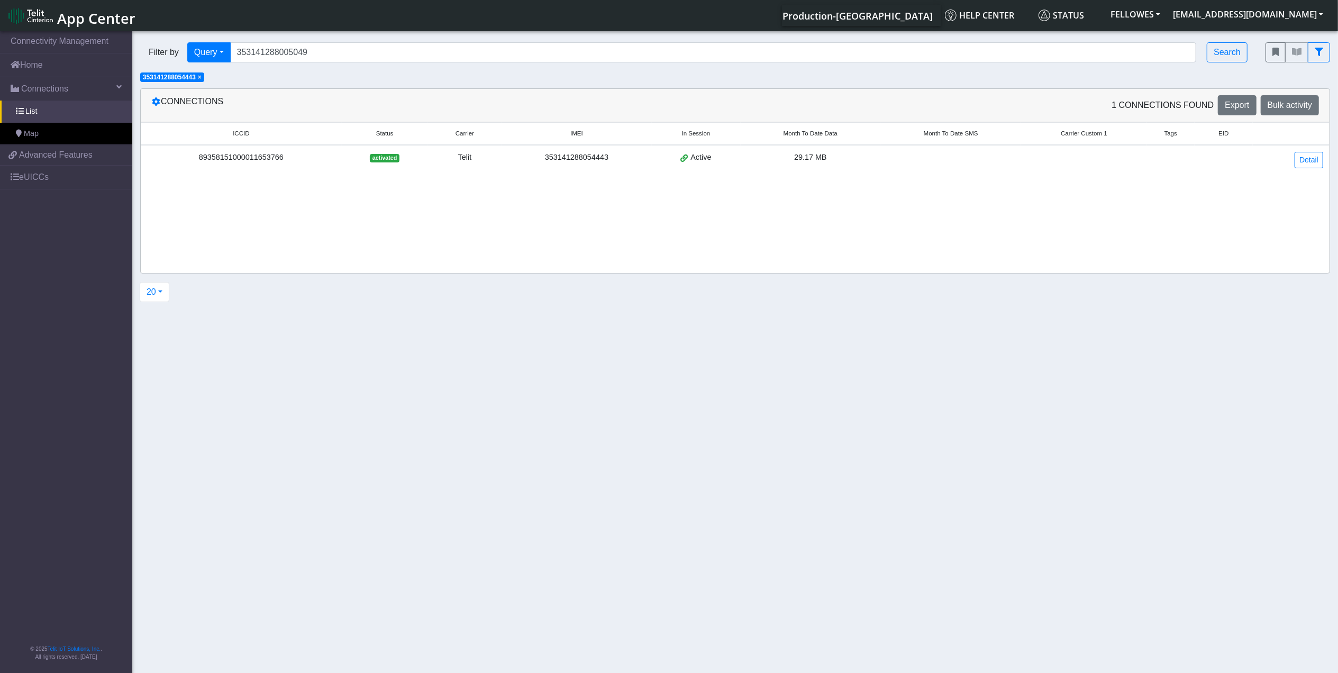
click at [200, 79] on span "×" at bounding box center [200, 77] width 4 height 7
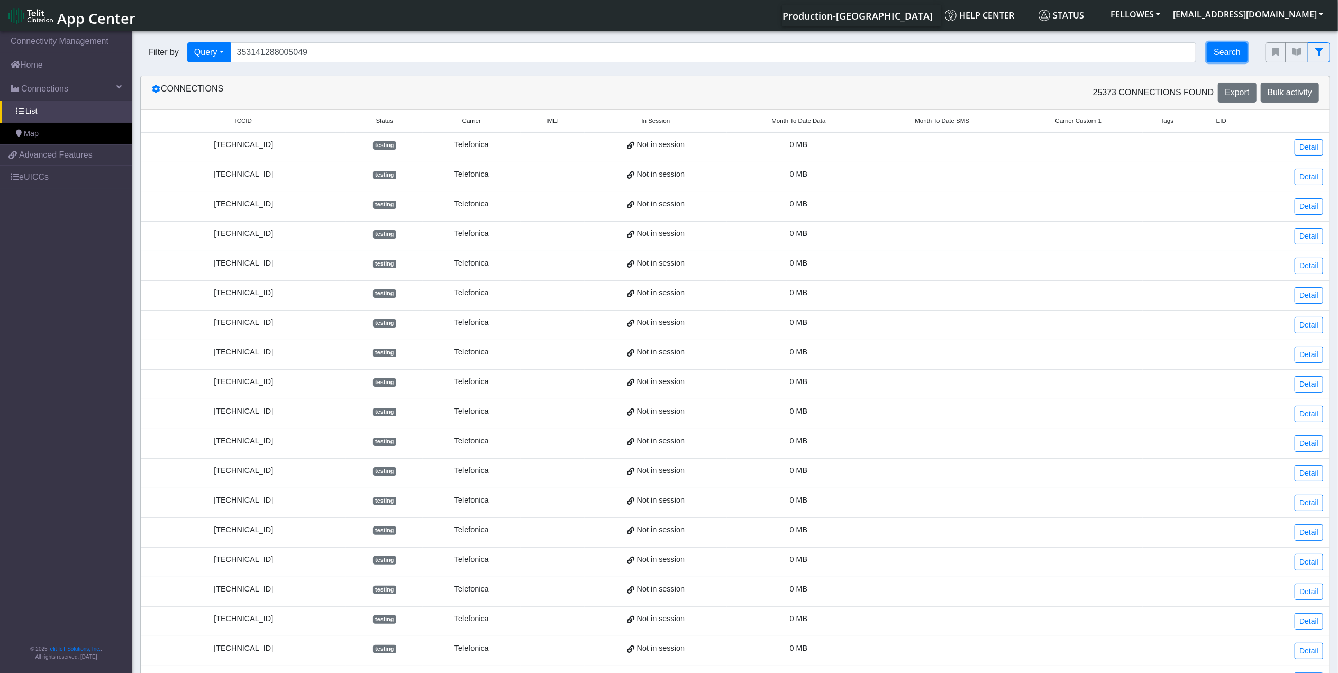
click at [1221, 52] on button "Search" at bounding box center [1227, 52] width 41 height 20
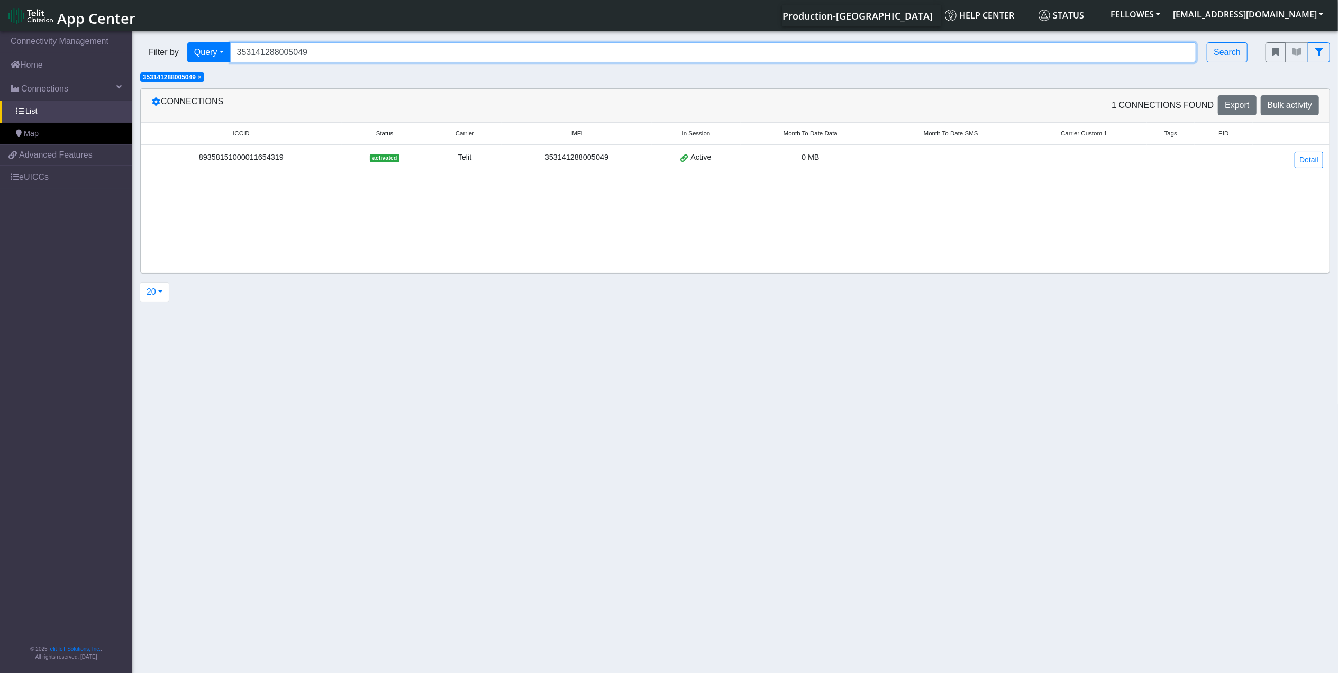
click at [331, 52] on input "353141288005049" at bounding box center [713, 52] width 967 height 20
click at [342, 57] on input "353141288005049" at bounding box center [713, 52] width 967 height 20
click at [337, 51] on input "353141288005049" at bounding box center [713, 52] width 967 height 20
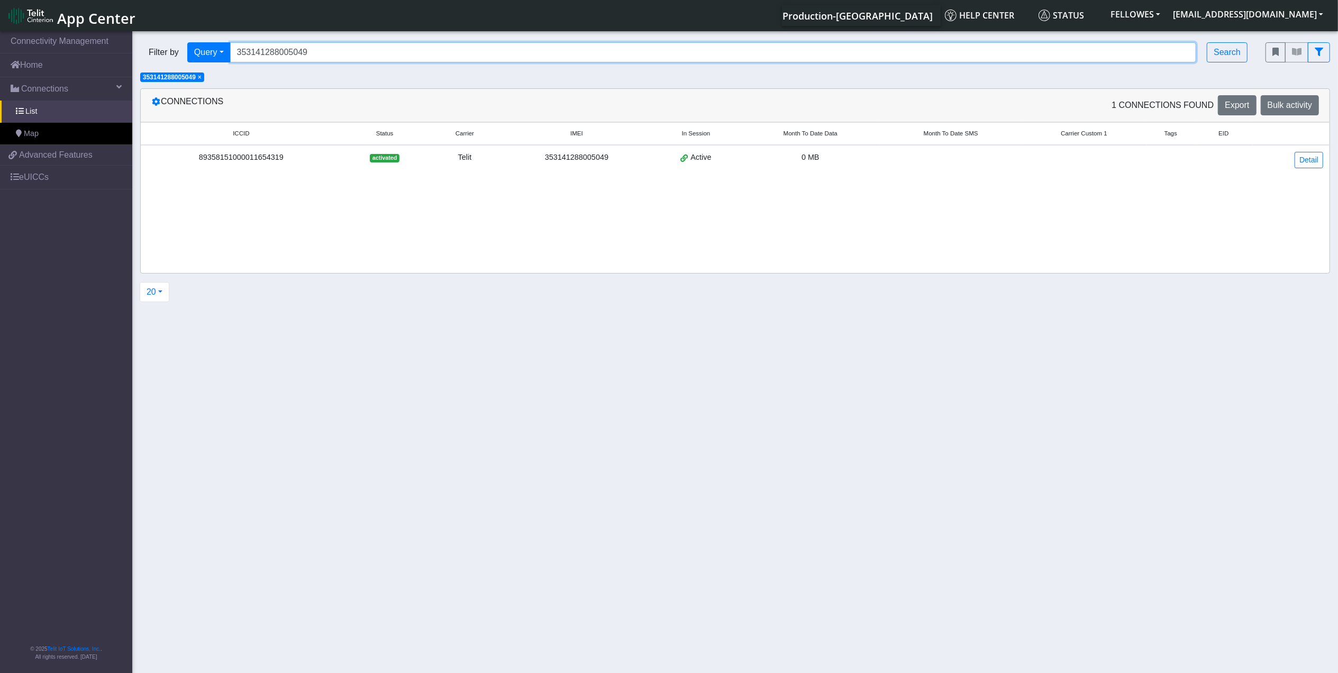
click at [337, 51] on input "353141288005049" at bounding box center [713, 52] width 967 height 20
paste input "59145"
click at [198, 80] on span "× 353141288005049" at bounding box center [172, 77] width 64 height 10
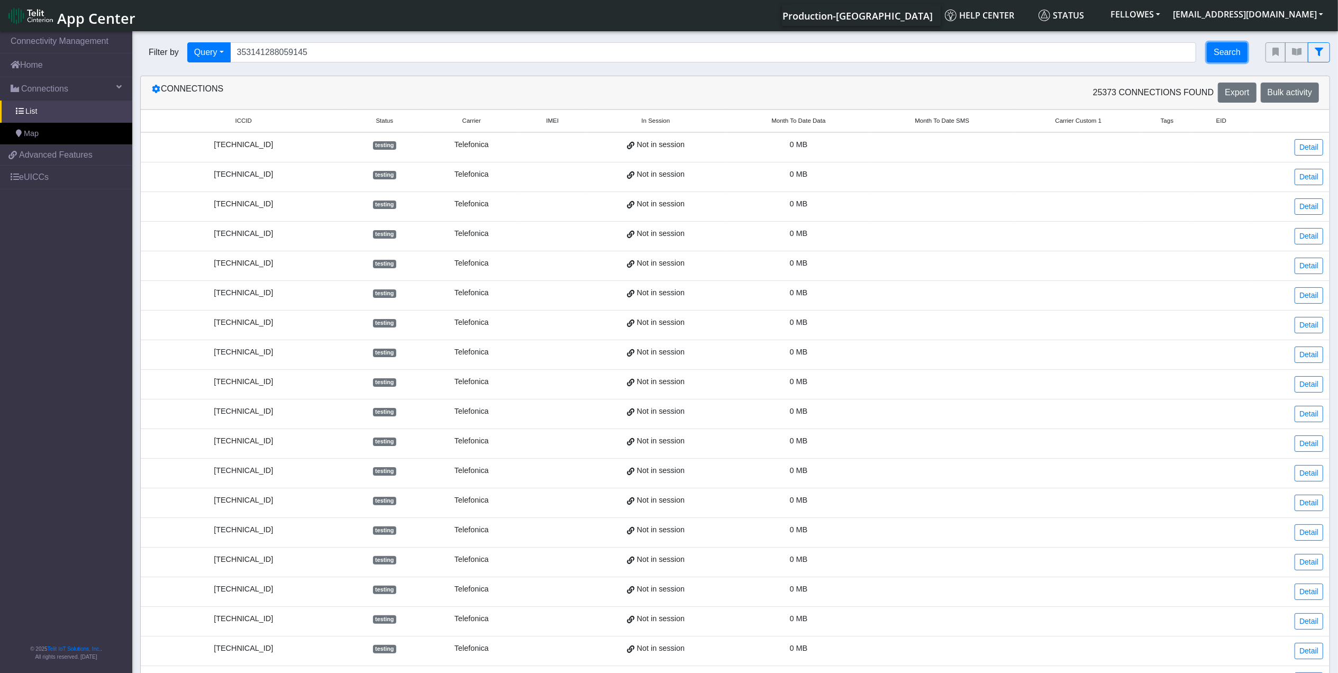
click at [1223, 54] on button "Search" at bounding box center [1227, 52] width 41 height 20
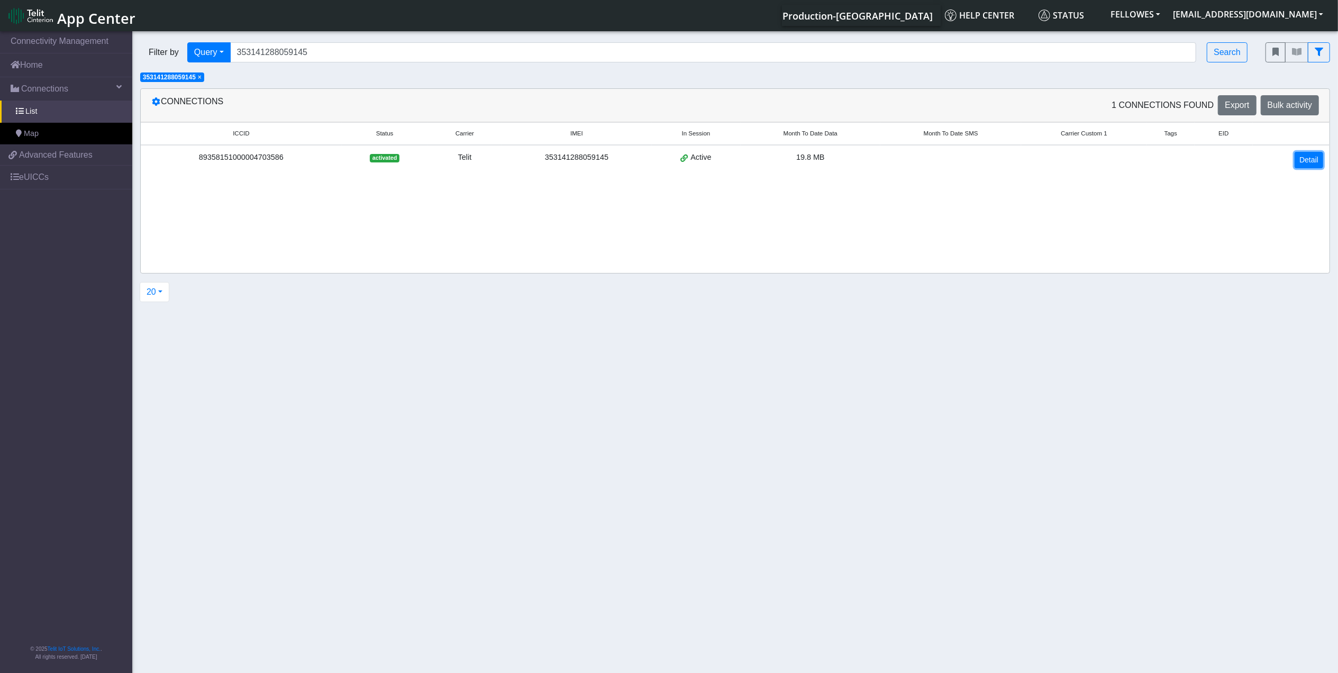
click at [1306, 159] on link "Detail" at bounding box center [1309, 160] width 29 height 16
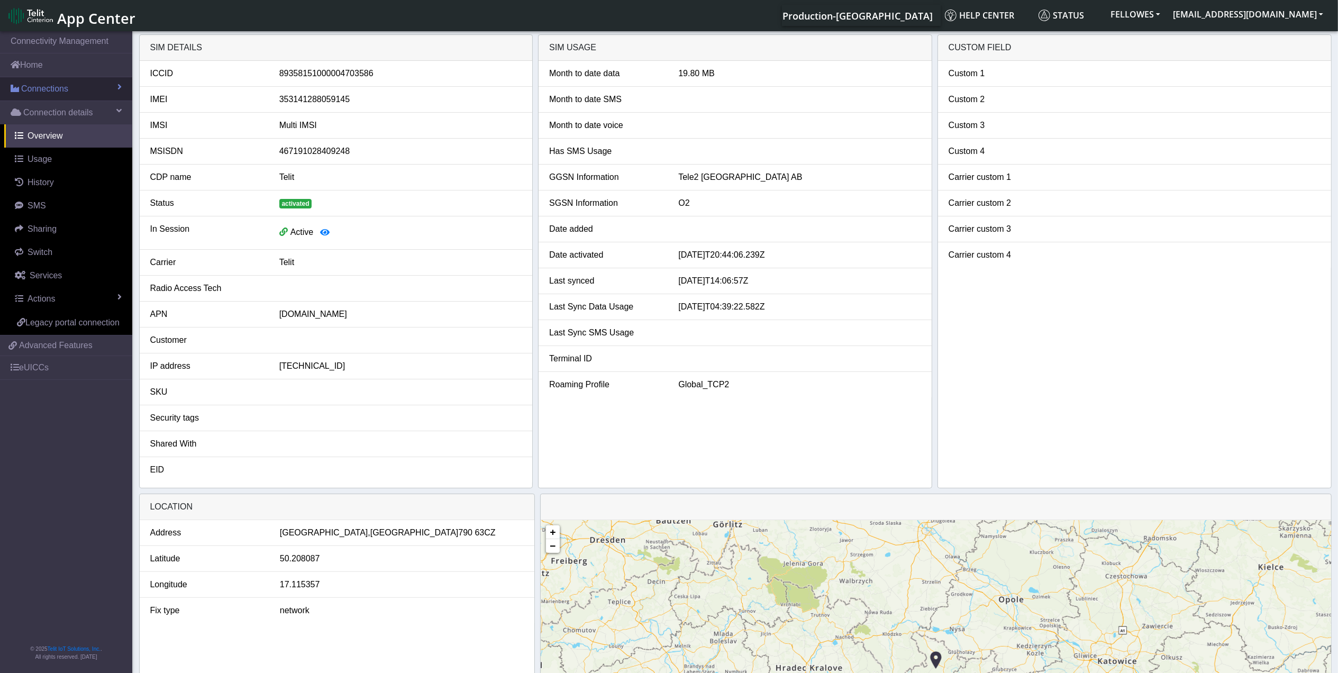
drag, startPoint x: 53, startPoint y: 89, endPoint x: 88, endPoint y: 89, distance: 34.9
click at [53, 89] on span "Connections" at bounding box center [44, 89] width 47 height 13
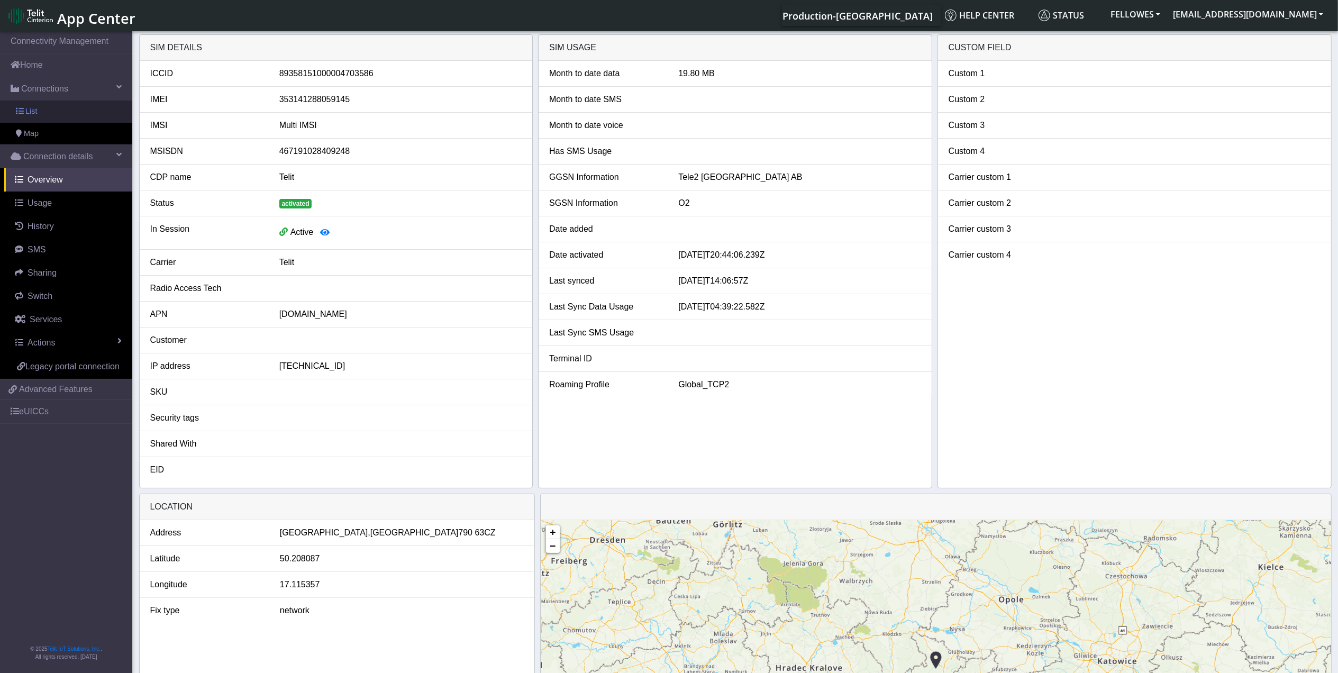
click at [67, 112] on link "List" at bounding box center [66, 112] width 132 height 22
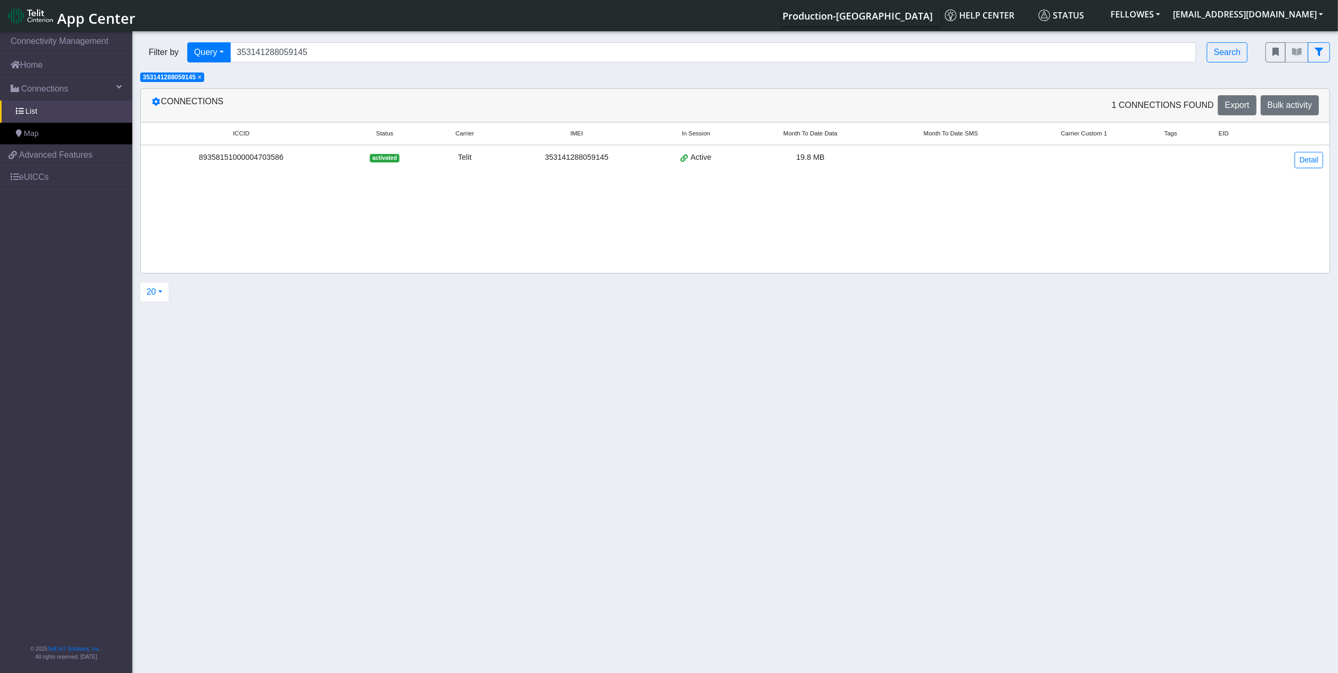
click at [317, 40] on div "Filter by Query Query In Session Not connected Tags Country Operator 3531412880…" at bounding box center [694, 52] width 1125 height 36
click at [331, 57] on input "353141288059145" at bounding box center [713, 52] width 967 height 20
paste input "89358151000011675637"
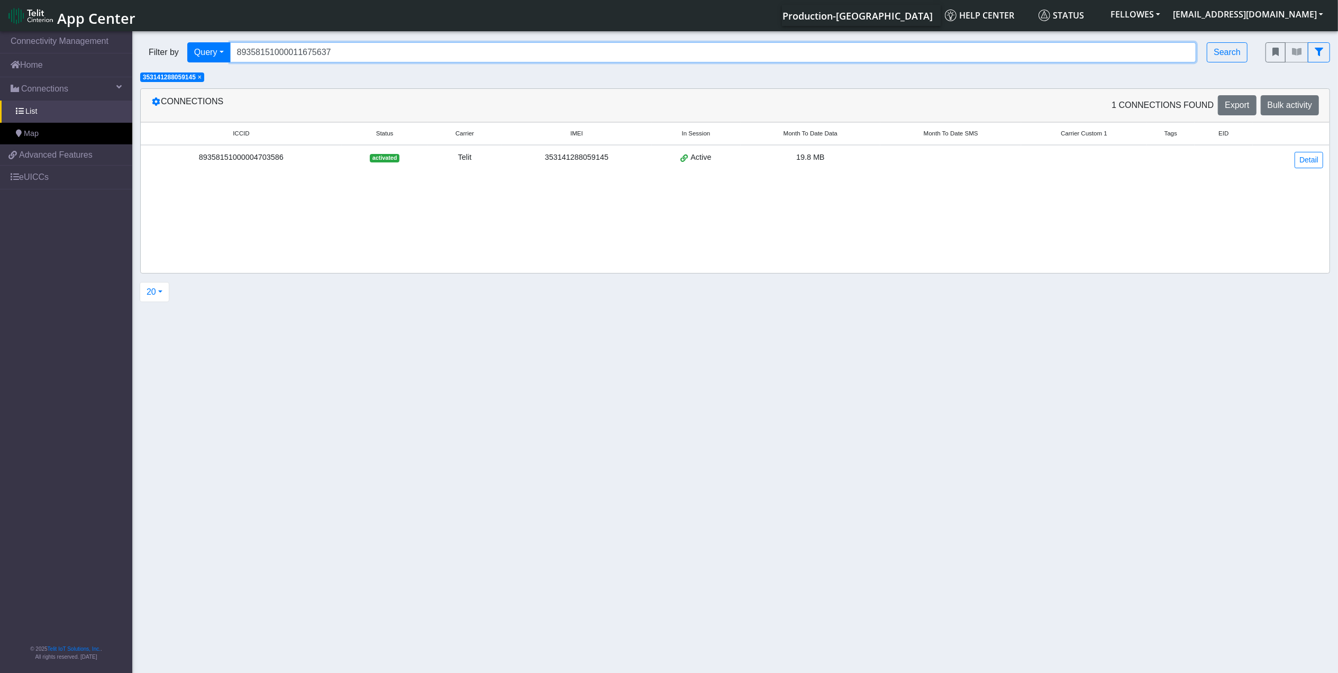
type input "89358151000011675637"
click at [202, 80] on span "×" at bounding box center [200, 77] width 4 height 7
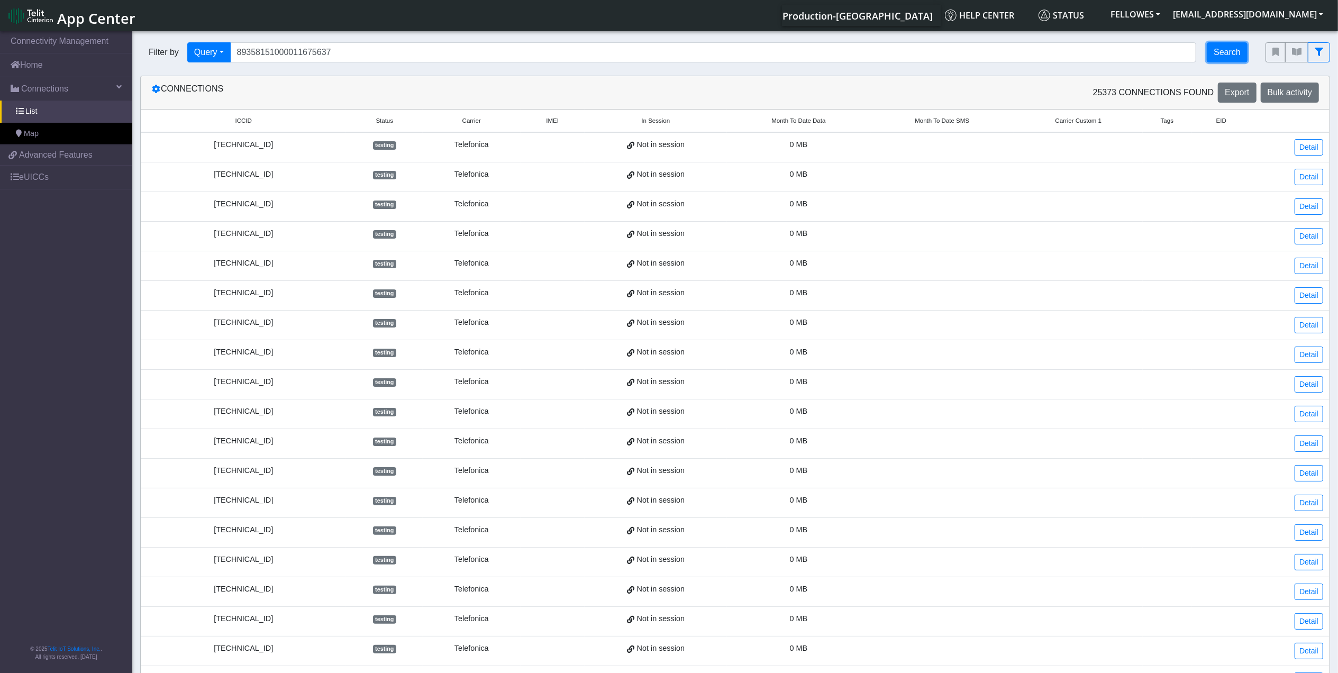
click at [1237, 49] on button "Search" at bounding box center [1227, 52] width 41 height 20
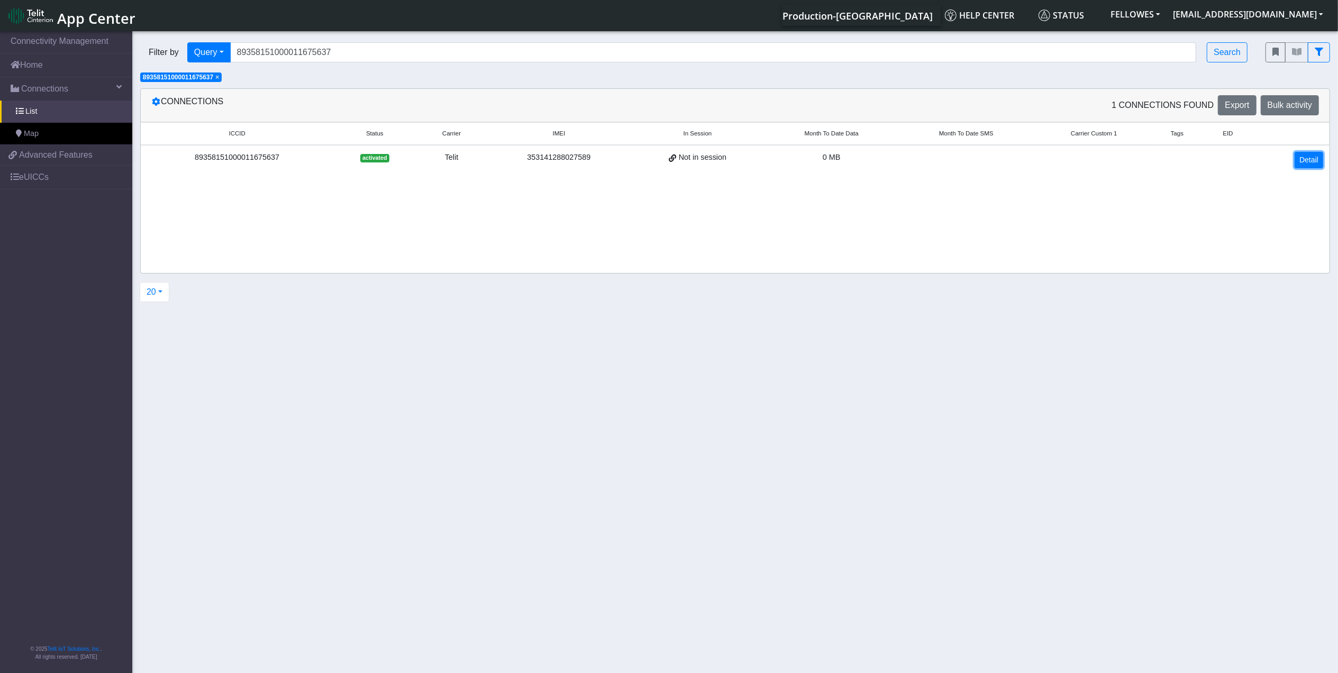
click at [1306, 158] on link "Detail" at bounding box center [1309, 160] width 29 height 16
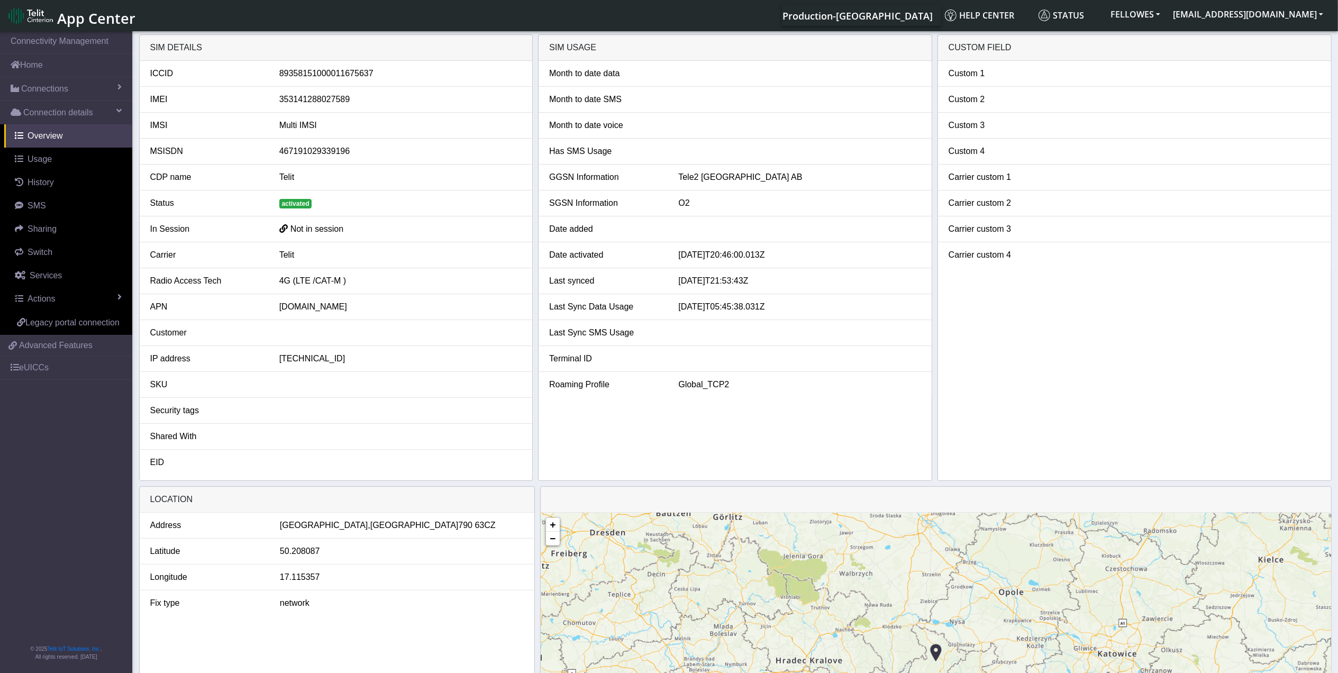
click at [327, 68] on div "89358151000011675637" at bounding box center [400, 73] width 258 height 13
copy div "89358151000011675637"
click at [52, 257] on link "Switch" at bounding box center [68, 252] width 128 height 23
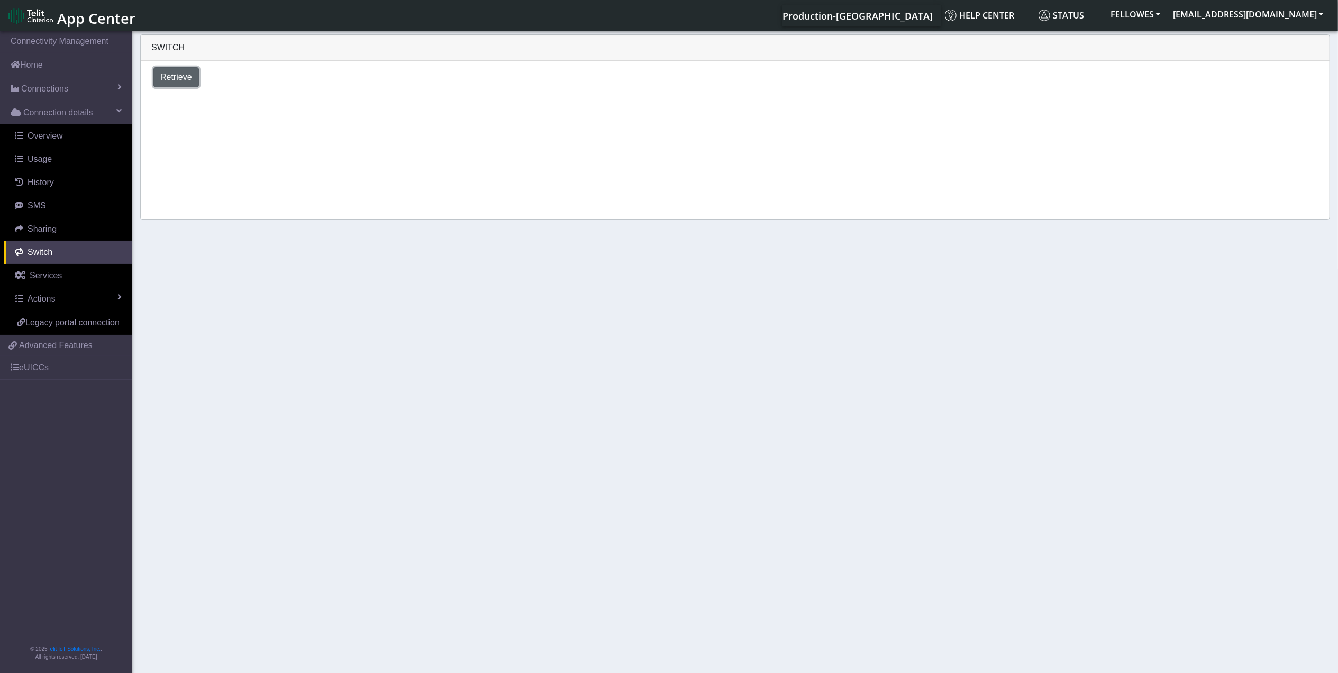
click at [186, 76] on span "Retrieve" at bounding box center [176, 76] width 32 height 9
select select "[GEOGRAPHIC_DATA]"
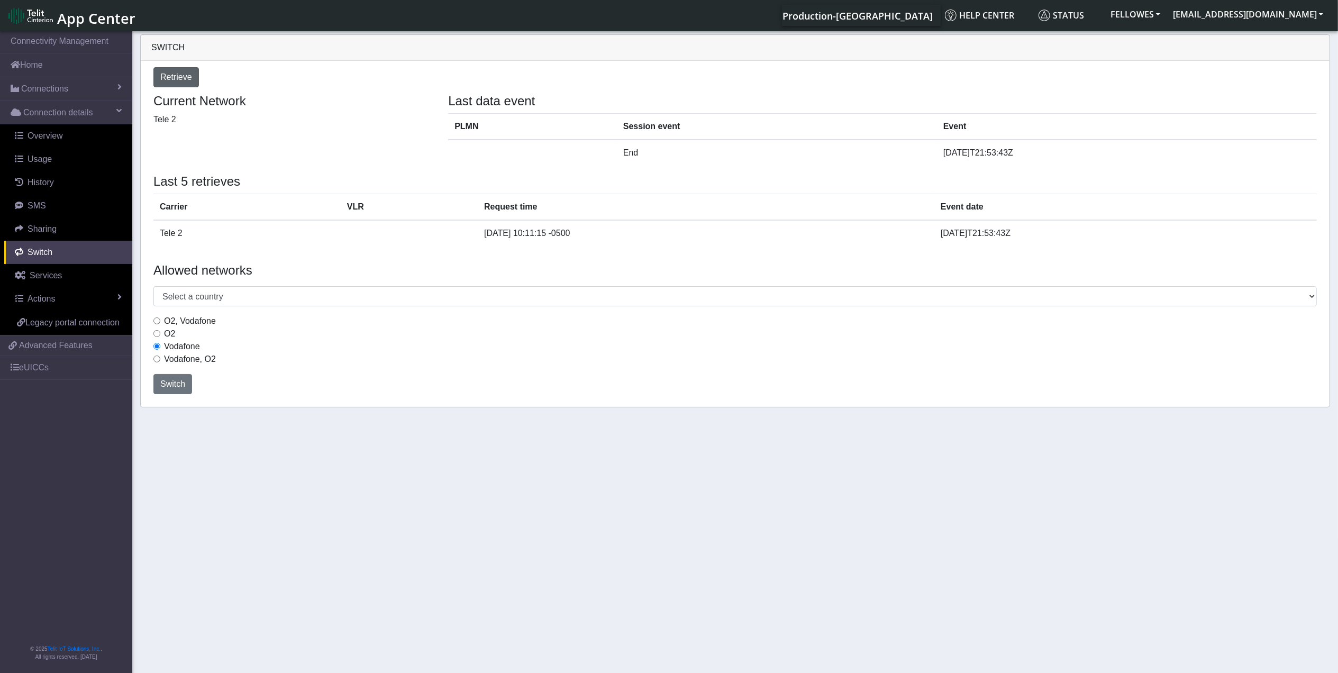
drag, startPoint x: 157, startPoint y: 321, endPoint x: 181, endPoint y: 401, distance: 83.9
click at [157, 321] on input "O2, Vodafone" at bounding box center [156, 320] width 7 height 7
radio input "true"
click at [177, 390] on button "Switch" at bounding box center [172, 384] width 39 height 20
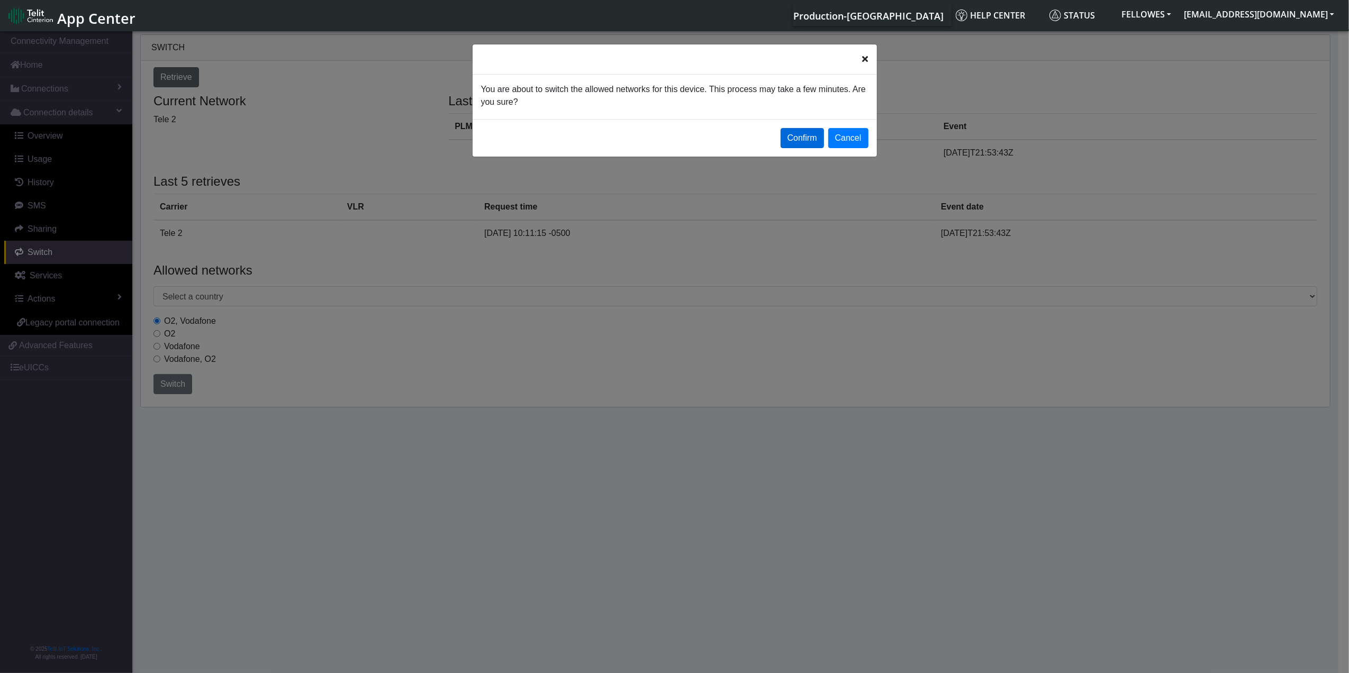
click at [811, 128] on button "Confirm" at bounding box center [801, 138] width 43 height 20
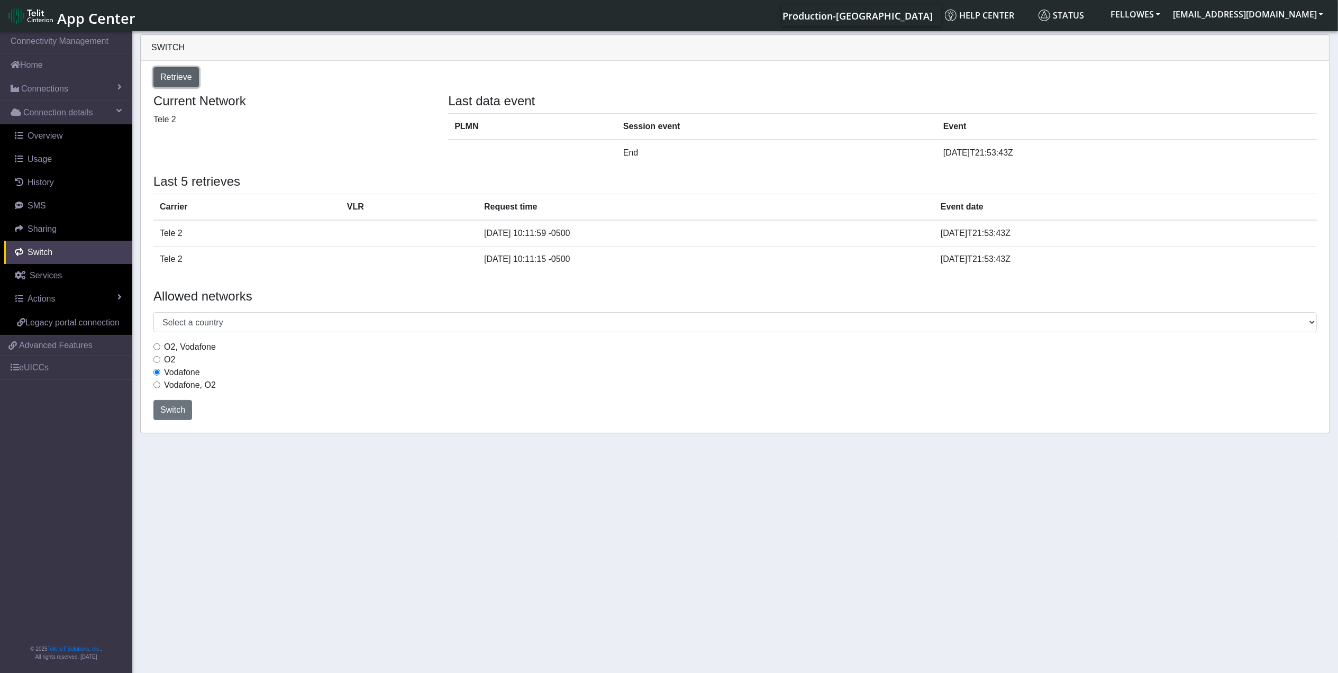
click at [179, 81] on span "Retrieve" at bounding box center [176, 76] width 32 height 9
select select "[GEOGRAPHIC_DATA]"
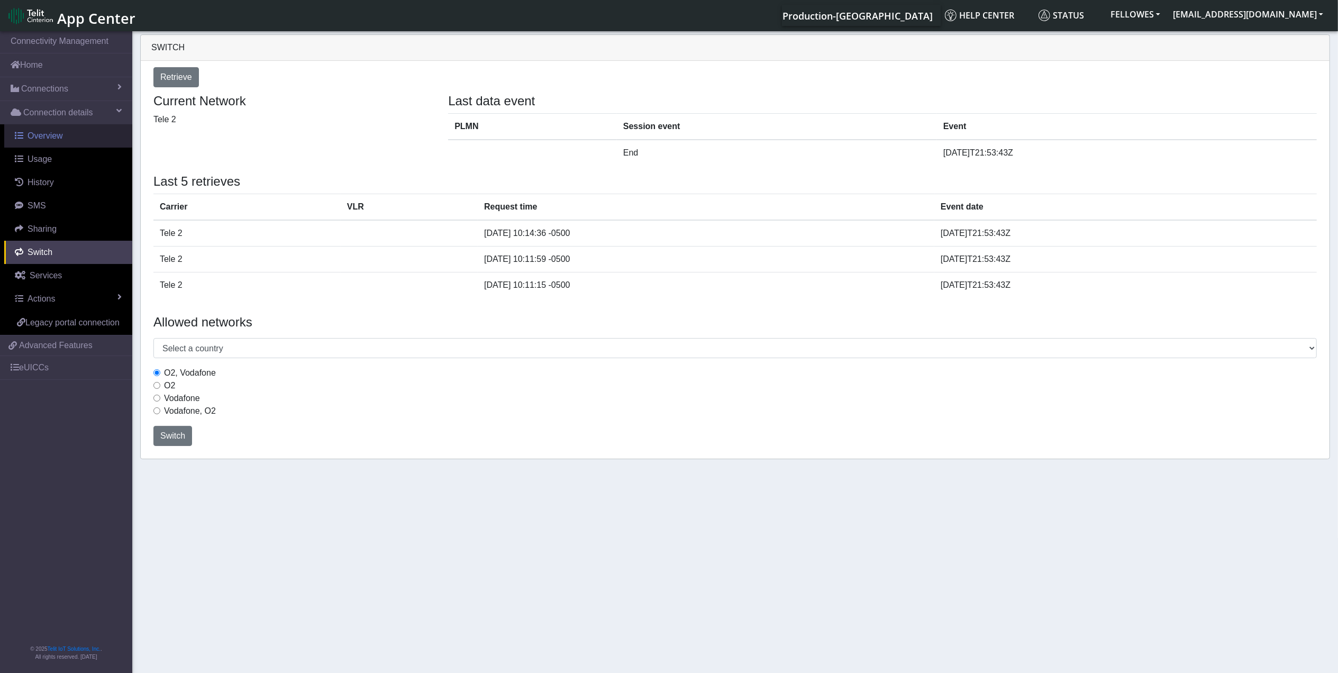
click at [43, 136] on span "Overview" at bounding box center [45, 135] width 35 height 9
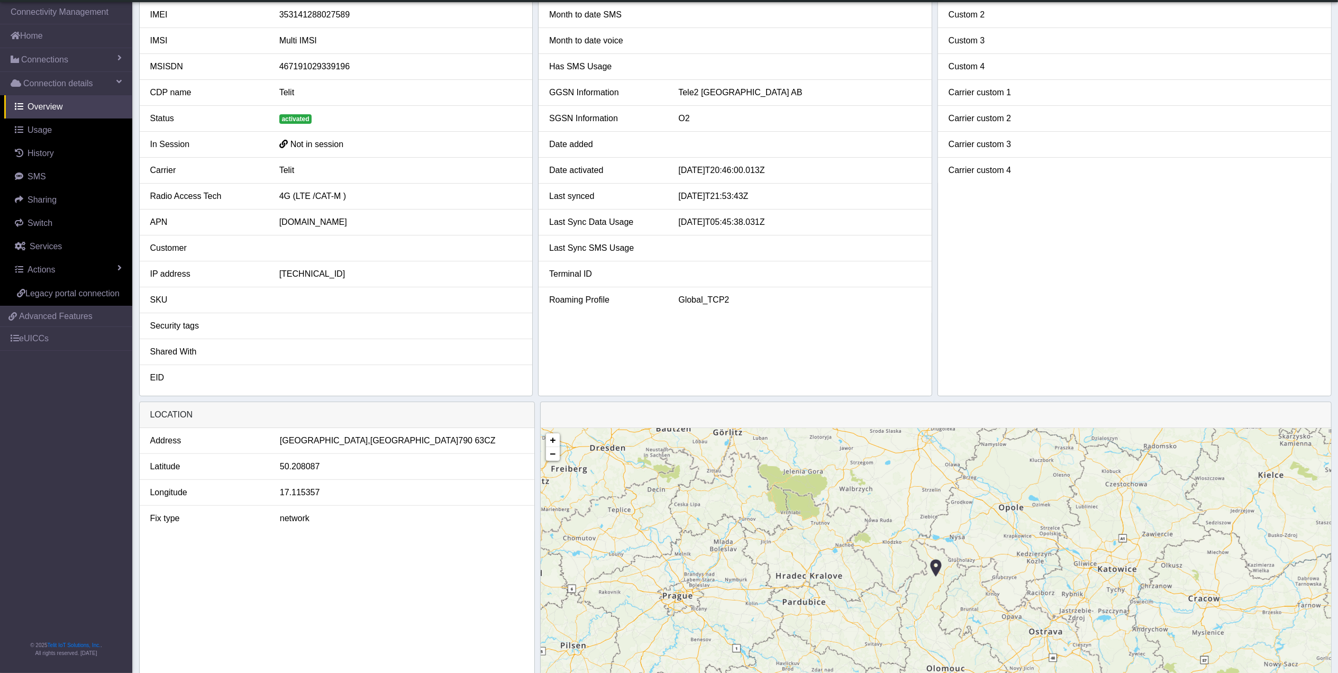
scroll to position [131, 0]
